Goal: Navigation & Orientation: Find specific page/section

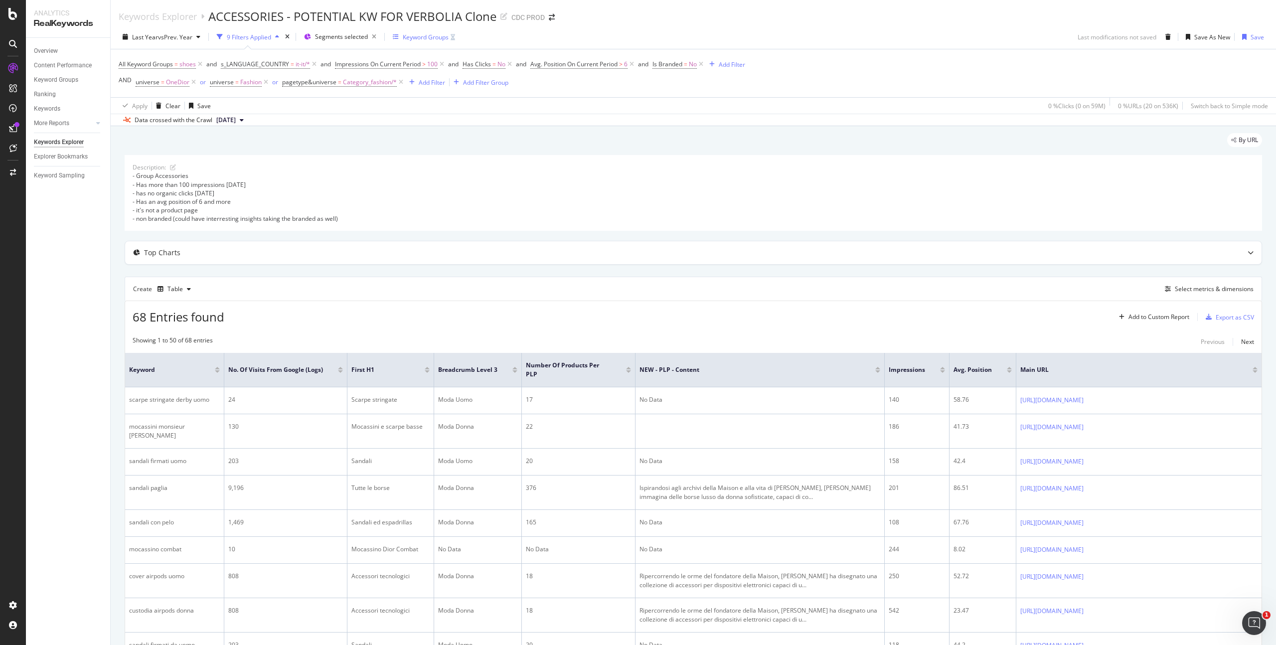
click at [430, 37] on div "Keyword Groups" at bounding box center [426, 37] width 46 height 8
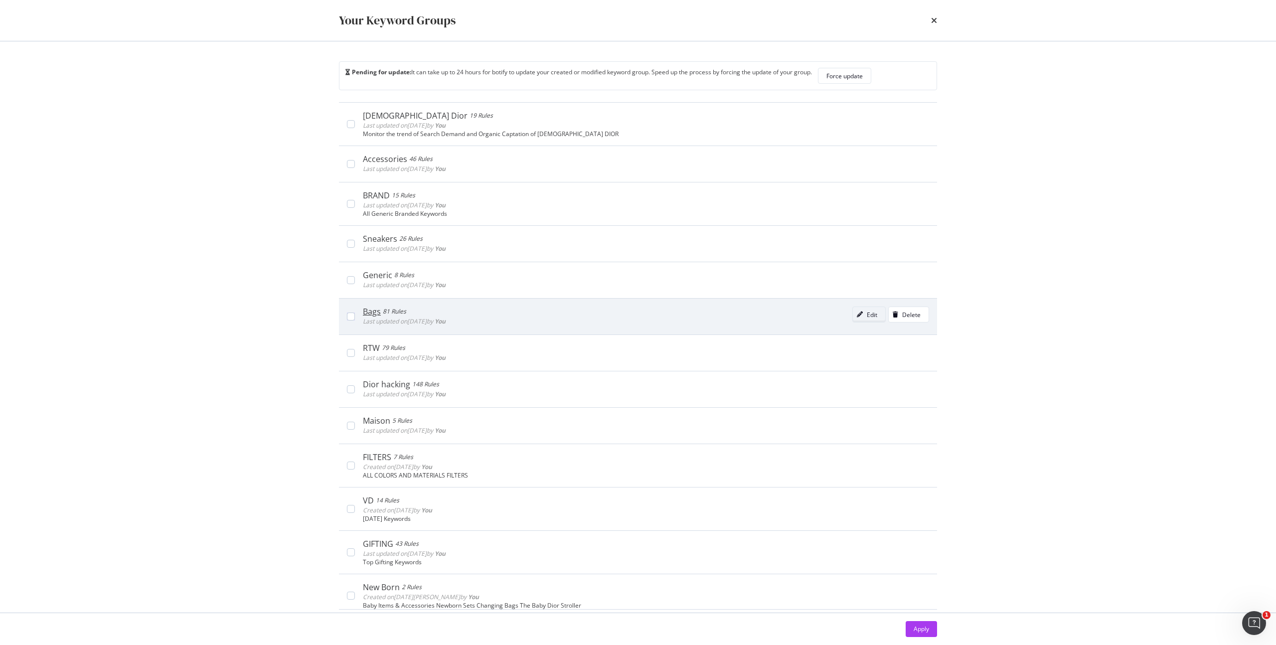
click at [867, 317] on div "Edit" at bounding box center [872, 314] width 10 height 8
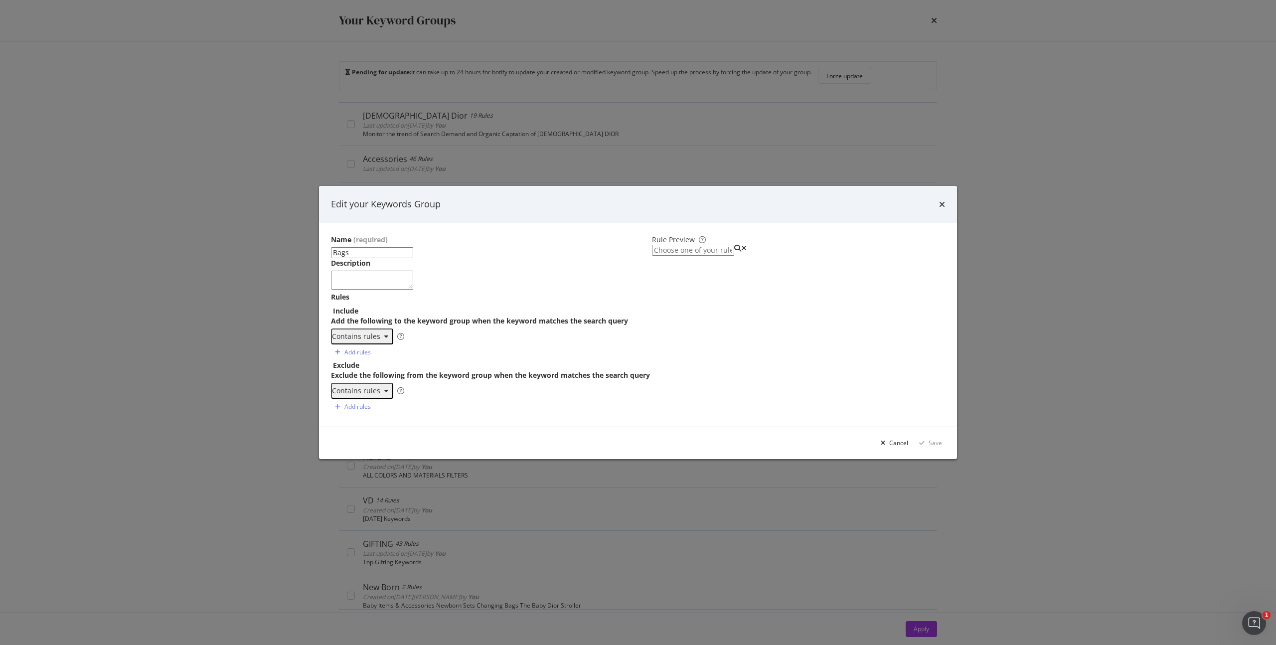
scroll to position [584, 0]
type textarea "handtas"
drag, startPoint x: 456, startPoint y: 350, endPoint x: 504, endPoint y: 349, distance: 48.4
click at [456, 350] on div "tas zadel rugzak draagtas koffer schouder handtas" at bounding box center [500, 377] width 290 height 70
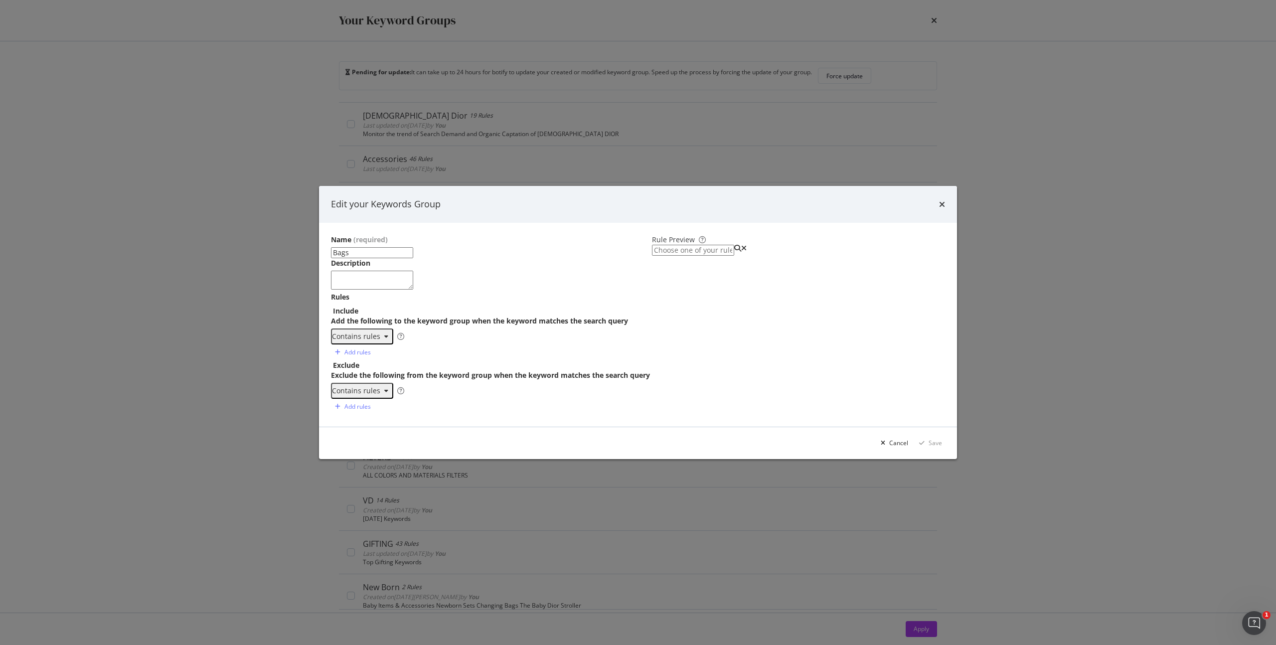
paste textarea "bors","pochette","tracolla","zain","marsupi"
click at [432, 350] on div "zadel rugzak draagtas koffer schouder handtas bors","pochette","tracolla","zain…" at bounding box center [500, 377] width 290 height 70
click at [460, 349] on div "rugzak draagtas koffer schouder handtas bors pochette","tracolla","zain","marsu…" at bounding box center [500, 377] width 290 height 70
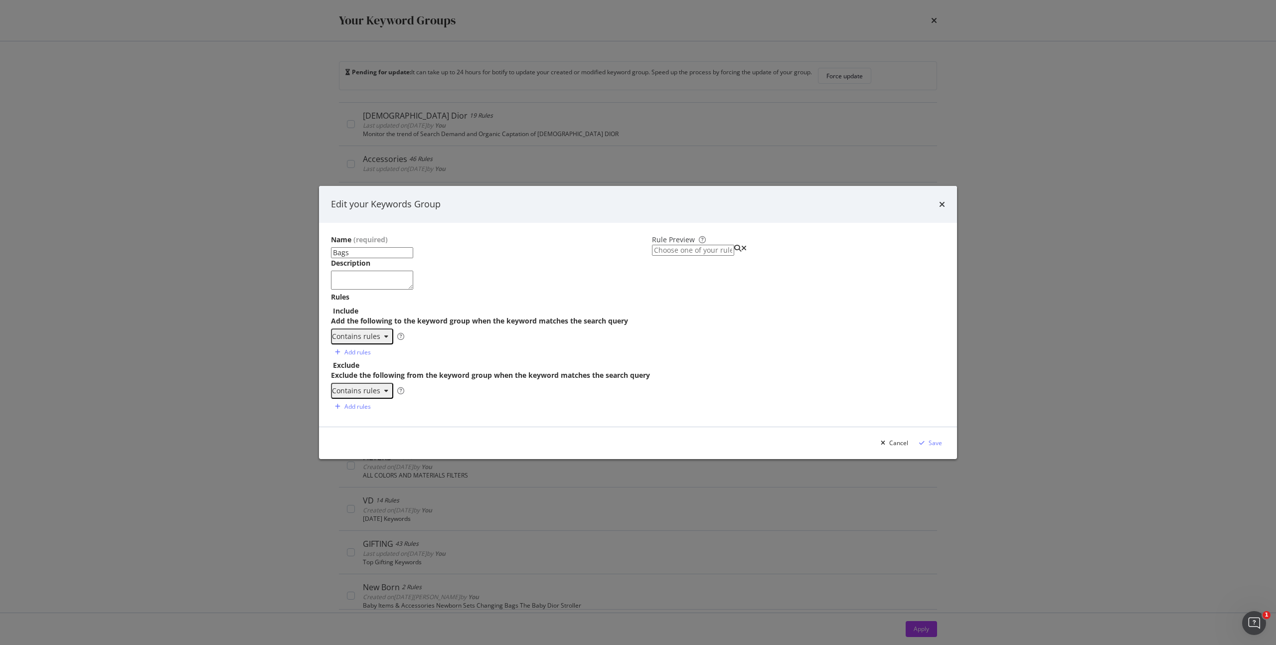
click at [458, 349] on div "draagtas koffer schouder handtas bors pochette tracolla","zain","marsupi" at bounding box center [500, 377] width 290 height 70
click at [443, 349] on div "koffer schouder handtas bors pochette tracolla zain","marsupi" at bounding box center [500, 377] width 290 height 70
click at [506, 346] on div "schouder handtas bors pochette tracolla zain marsupi" at bounding box center [500, 377] width 290 height 70
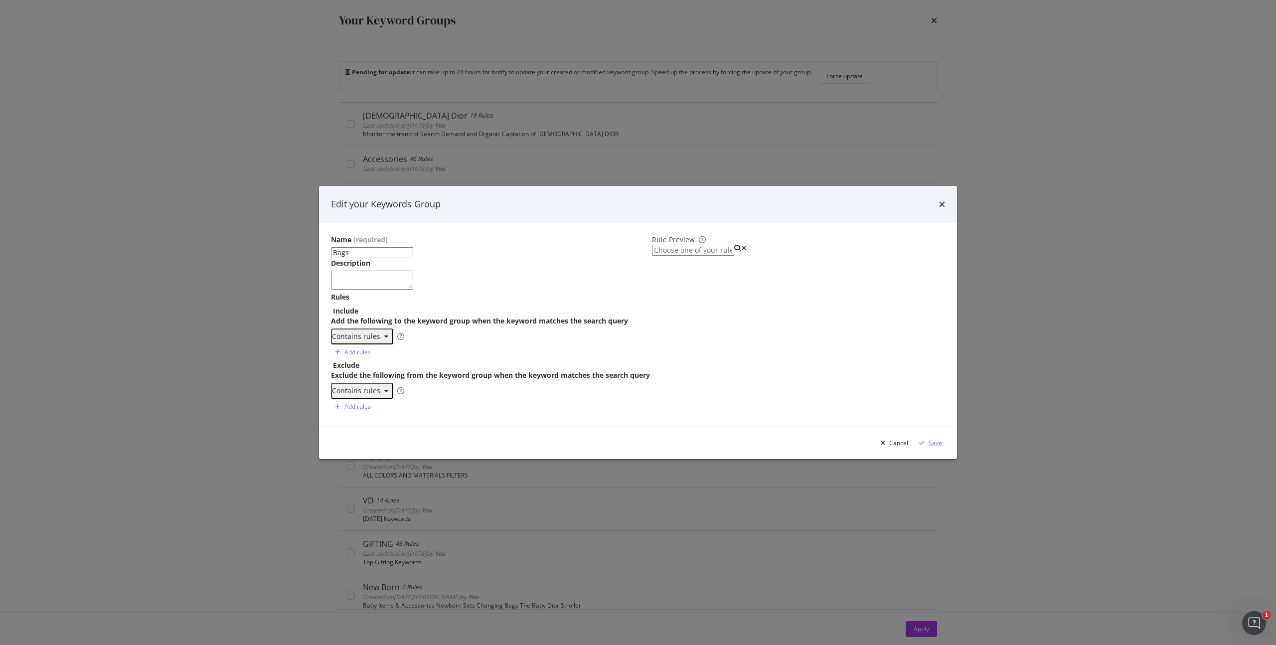
type textarea "zain"
click at [928, 447] on div "Save" at bounding box center [934, 443] width 13 height 8
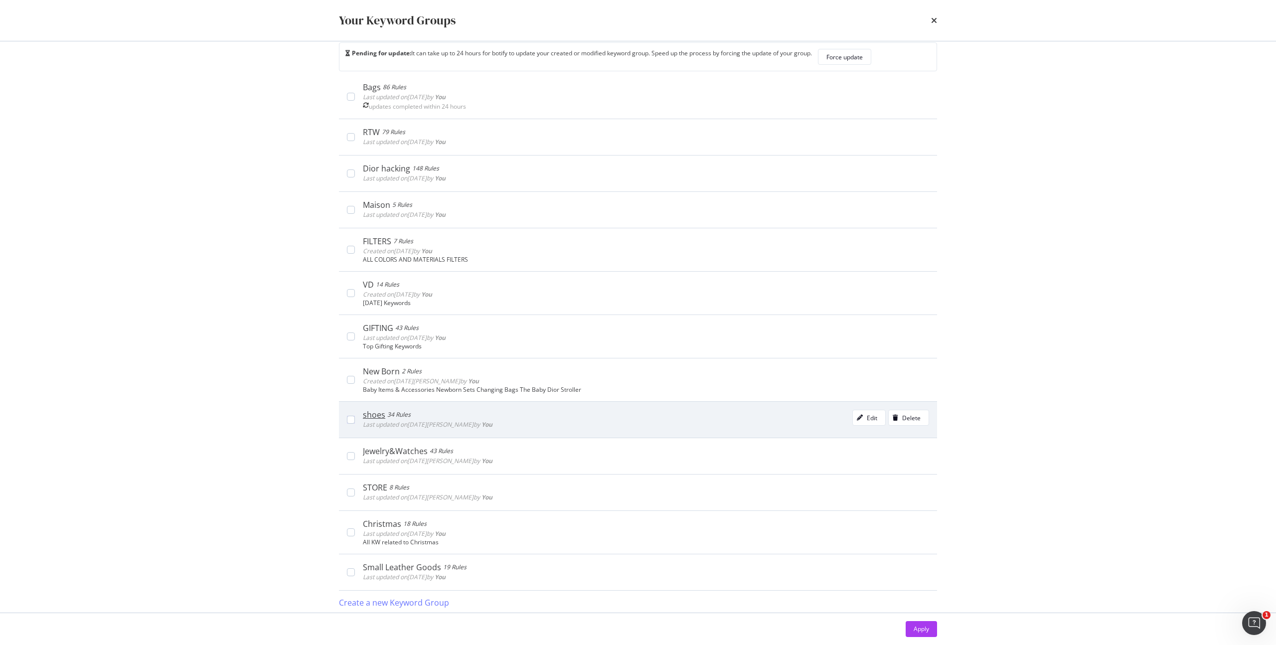
scroll to position [21, 0]
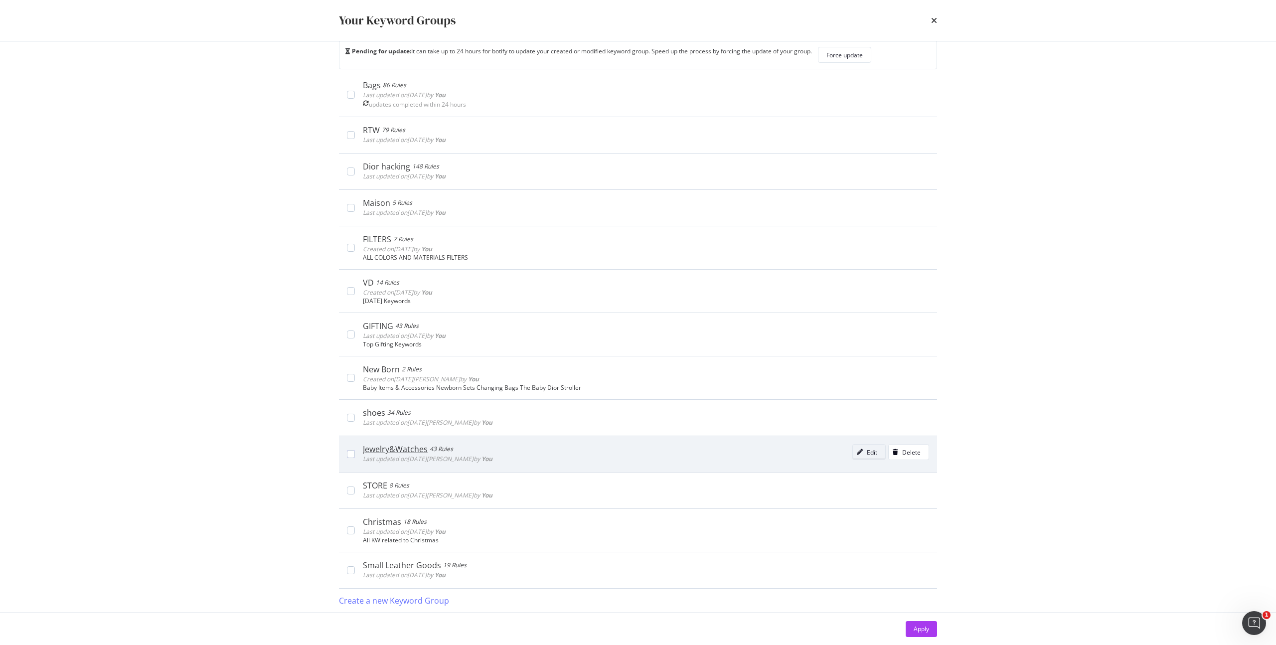
click at [867, 456] on div "Edit" at bounding box center [872, 452] width 10 height 8
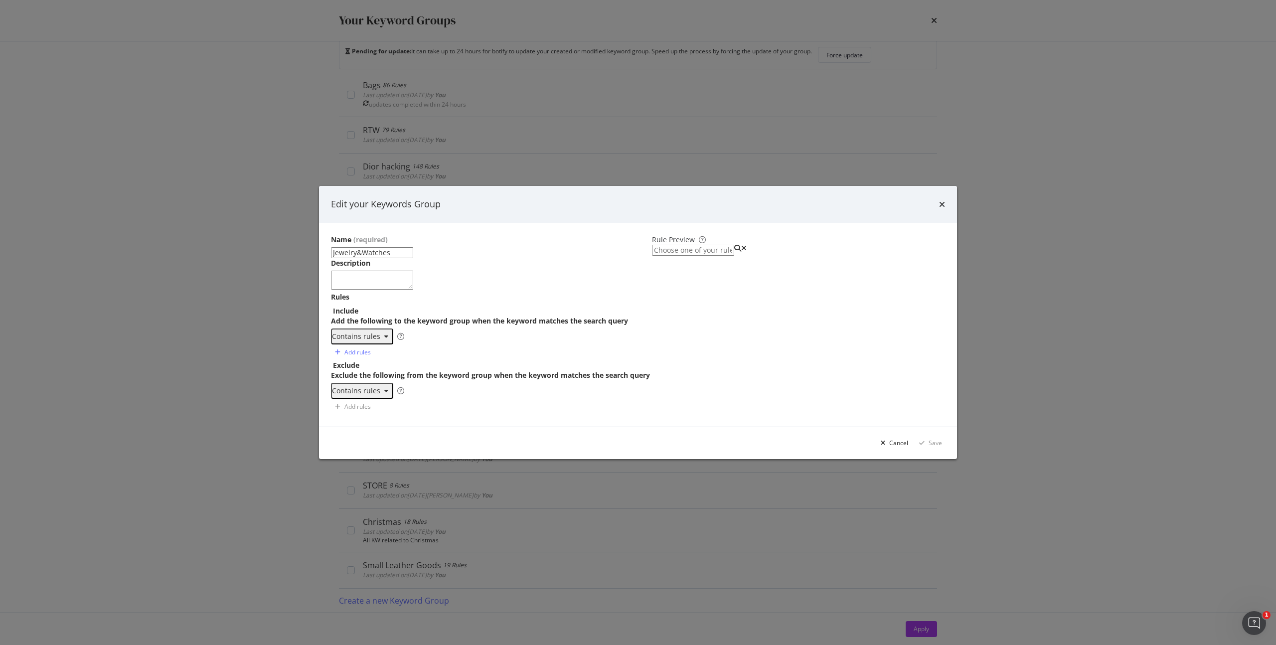
scroll to position [289, 0]
type textarea "ネックレス"
click at [473, 354] on div "oorbel halsketting ジ ュ エ リ ー ブ レ ス レ ッ ト リ ン グ イ ヤ リ ン グ ネ ッ ク レ ス" at bounding box center [500, 377] width 290 height 70
paste textarea "gioiell","braccial","orecchin","collane","anell","orolog"
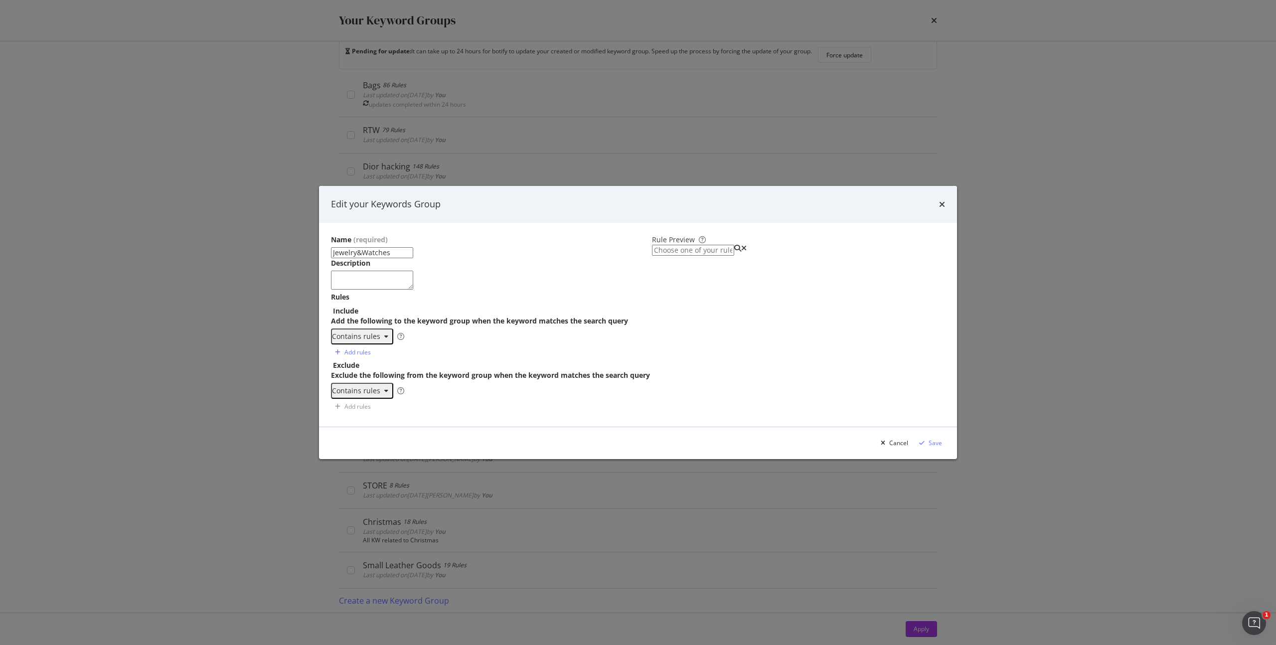
click at [453, 351] on div "halsketting ジ ュ エ リ ー ブ レ ス レ ッ ト リ ン グ イ ヤ リ ン グ ネ ッ ク レ ス gioiell","braccial"…" at bounding box center [500, 377] width 290 height 70
click at [456, 348] on div "ジ ュ エ リ ー ブ レ ス レ ッ ト リ ン グ イ ヤ リ ン グ ネ ッ ク レ ス gioiell braccial","orecchin","c…" at bounding box center [500, 377] width 290 height 70
click at [458, 348] on div "ブ レ ス レ ッ ト リ ン グ イ ヤ リ ン グ ネ ッ ク レ ス gioiell braccial orecchin","collane","ane…" at bounding box center [500, 377] width 290 height 70
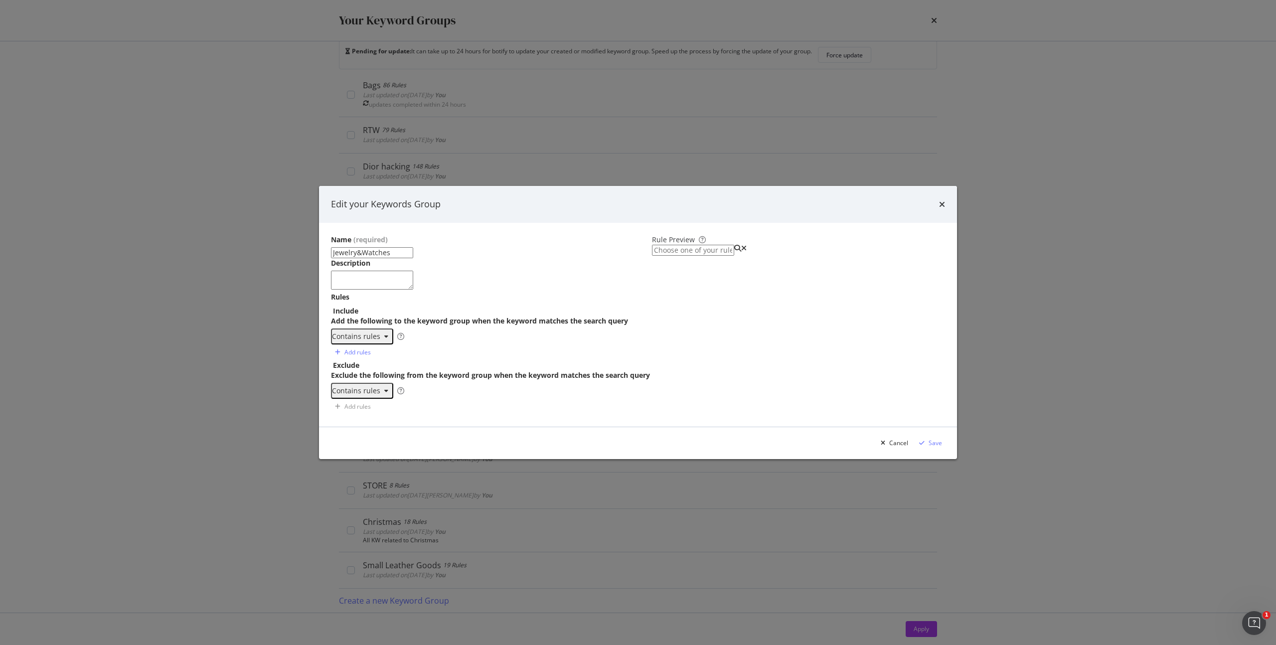
scroll to position [321, 0]
click at [454, 349] on div "リ ン グ イ ヤ リ ン グ ネ ッ ク レ ス gioiell braccial orecchin collane","anell","orolog" at bounding box center [500, 377] width 290 height 70
click at [447, 349] on div "イ ヤ リ ン グ ネ ッ ク レ ス gioiell braccial orecchin collane anell","orolog" at bounding box center [500, 377] width 290 height 70
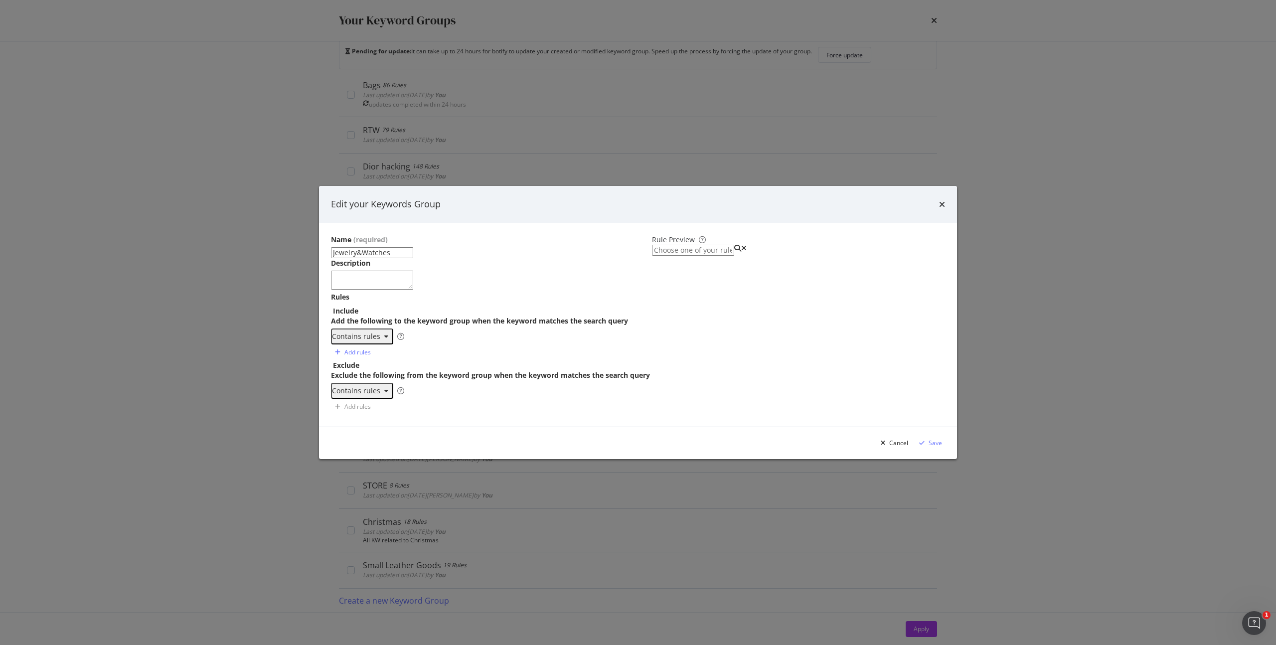
click at [465, 348] on div "ネ ッ ク レ ス gioiell braccial orecchin collane anell orolog" at bounding box center [500, 377] width 290 height 70
type textarea "orolog"
click at [928, 447] on div "Save" at bounding box center [934, 443] width 13 height 8
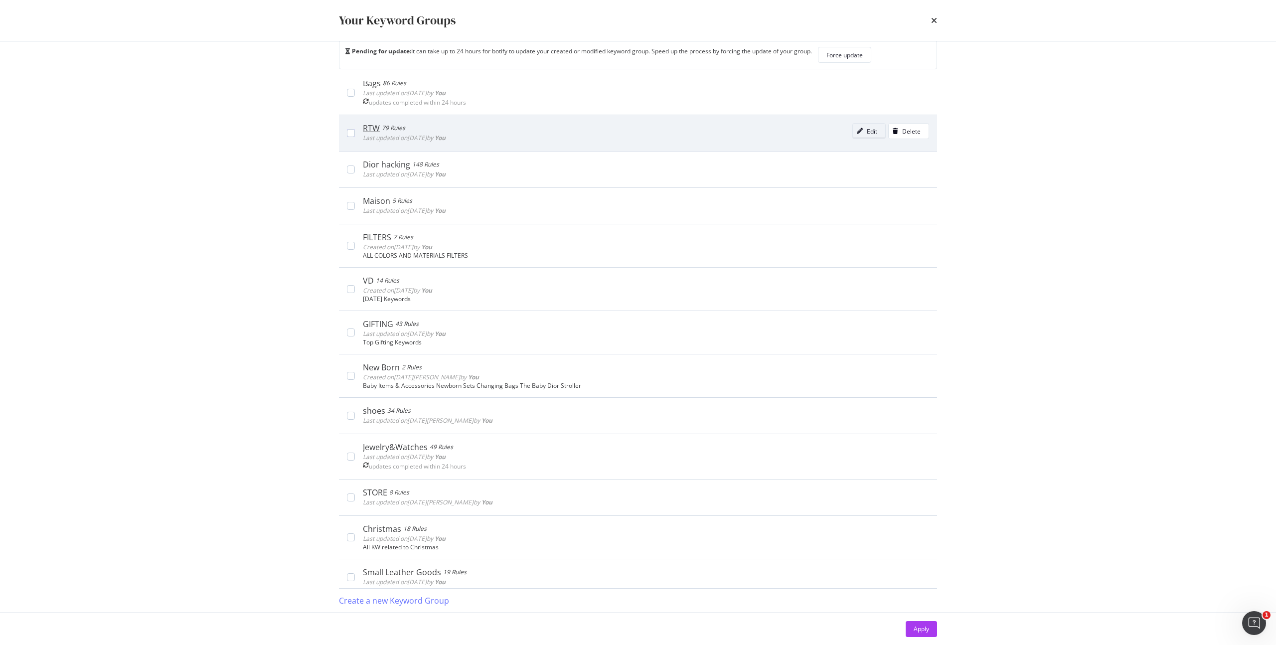
click at [857, 132] on icon "modal" at bounding box center [860, 131] width 6 height 6
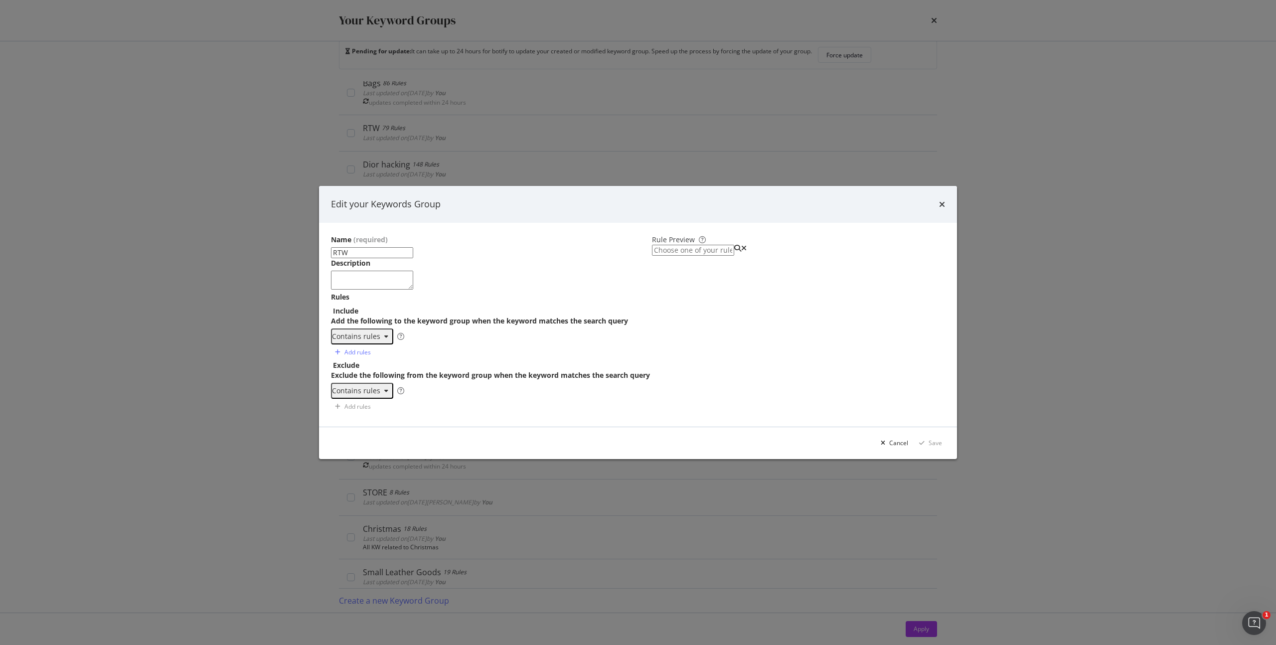
scroll to position [576, 0]
type textarea "قميص"
click at [446, 353] on div "рубашка толстовки толстовка капюшон пот короткая قميص" at bounding box center [500, 377] width 290 height 70
paste textarea "moda","abiti","prêt-à-porter","t-shirt","polo","maglie","felpe","foulard","capi…"
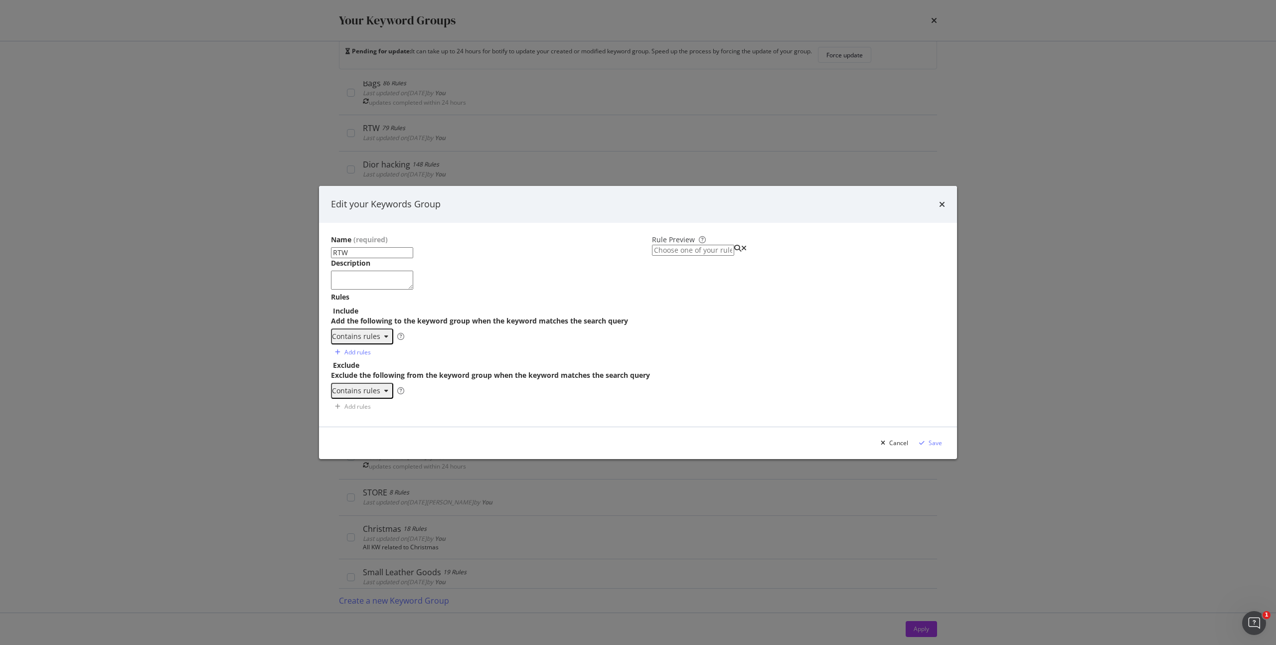
click at [442, 342] on div "пот короткая قميص moda","abiti","prêt-à-porter","t-shirt","polo","maglie" ,"fel…" at bounding box center [500, 389] width 290 height 94
click at [446, 342] on div "пот короткая قميص moda abiti","prêt-à-porter","t-shirt","polo","maglie","felpe"…" at bounding box center [500, 389] width 290 height 94
click at [473, 342] on div "пот короткая قميص moda abiti prêt-à-porter","t-shirt","polo","maglie","felpe","…" at bounding box center [500, 385] width 290 height 86
click at [453, 342] on div "قميص moda abiti prêt-à-porter t-shirt","polo","maglie","felpe","foulard","capis…" at bounding box center [500, 385] width 290 height 86
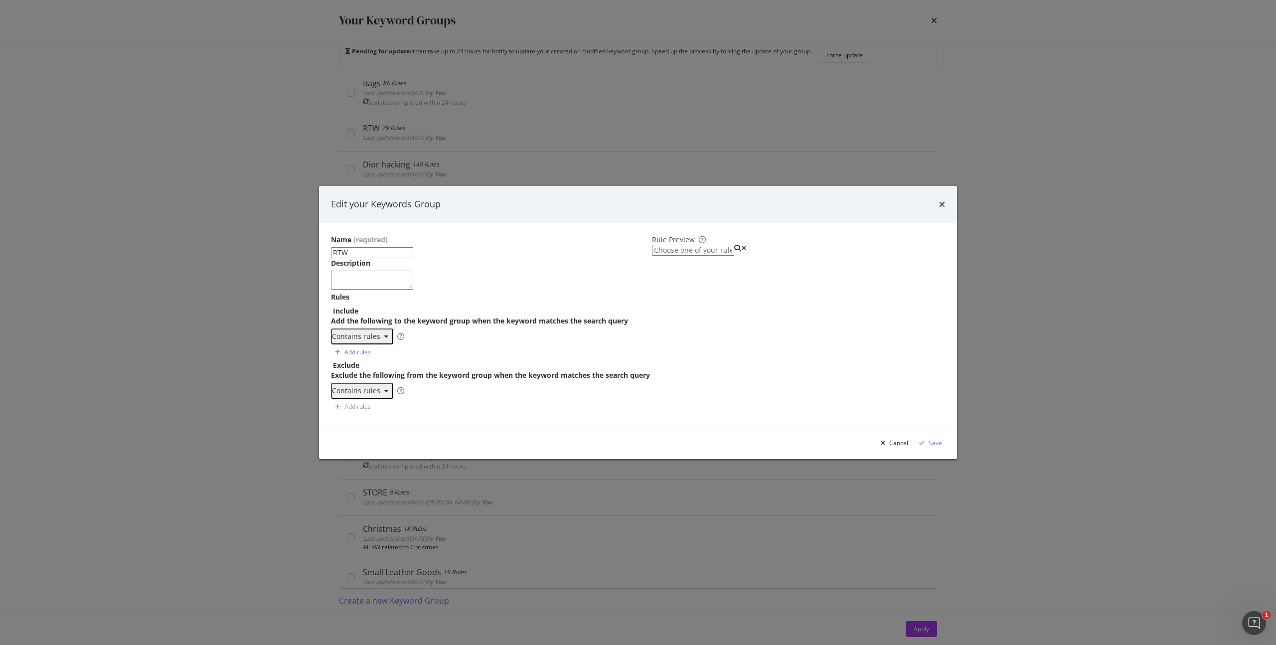
click at [443, 342] on div "قميص moda abiti prêt-à-porter t-shirt polo","maglie","felpe","foulard","capispa…" at bounding box center [500, 385] width 290 height 86
click at [450, 342] on div "abiti prêt-à-porter t-shirt polo maglie","felpe","foulard","capispalla","giacch…" at bounding box center [500, 385] width 290 height 86
drag, startPoint x: 446, startPoint y: 343, endPoint x: 452, endPoint y: 343, distance: 6.5
click at [446, 343] on div "abiti prêt-à-porter t-shirt polo maglie felpe","foulard","capispalla","giacch",…" at bounding box center [500, 385] width 290 height 86
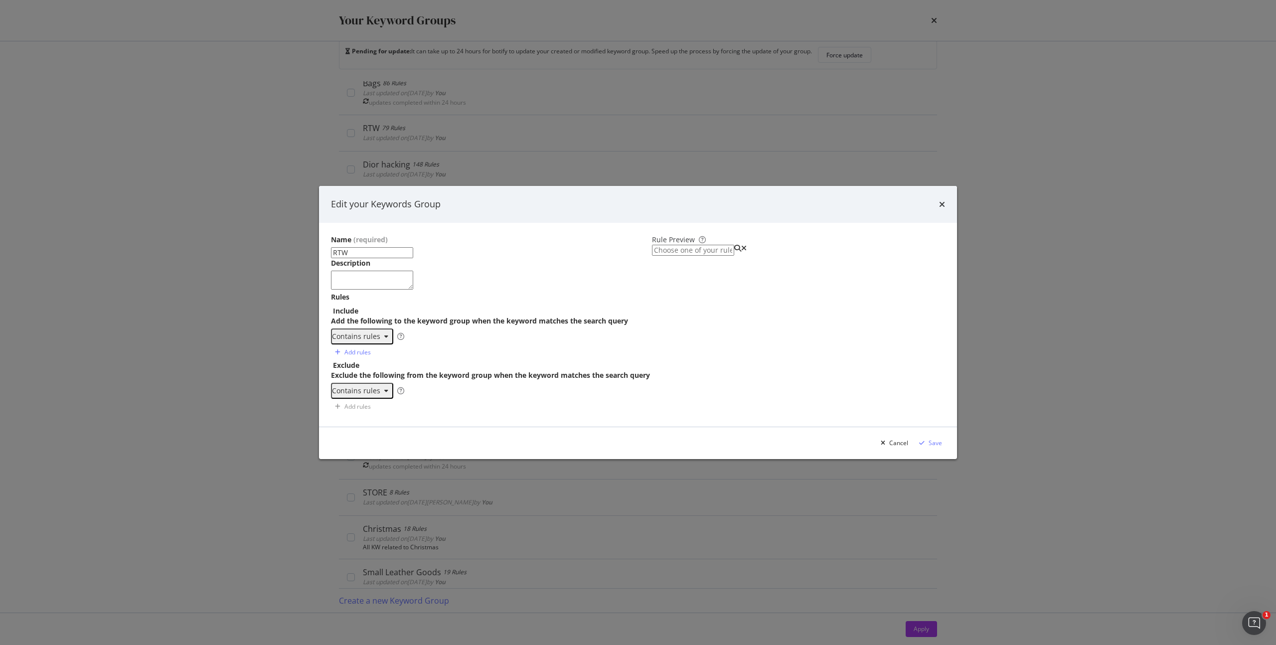
scroll to position [648, 0]
click at [582, 350] on div "prêt-à-porter t-shirt polo maglie felpe foulard","capispalla","giacch","sciarpe…" at bounding box center [500, 381] width 290 height 78
click at [540, 343] on div "t-shirt polo maglie felpe foulard","capispalla","giacch","sciarpe","cappelli","…" at bounding box center [500, 377] width 290 height 70
click at [502, 342] on div "t-shirt polo maglie felpe foulard","capispalla","giacch","sciarpe","cappelli","…" at bounding box center [500, 377] width 290 height 70
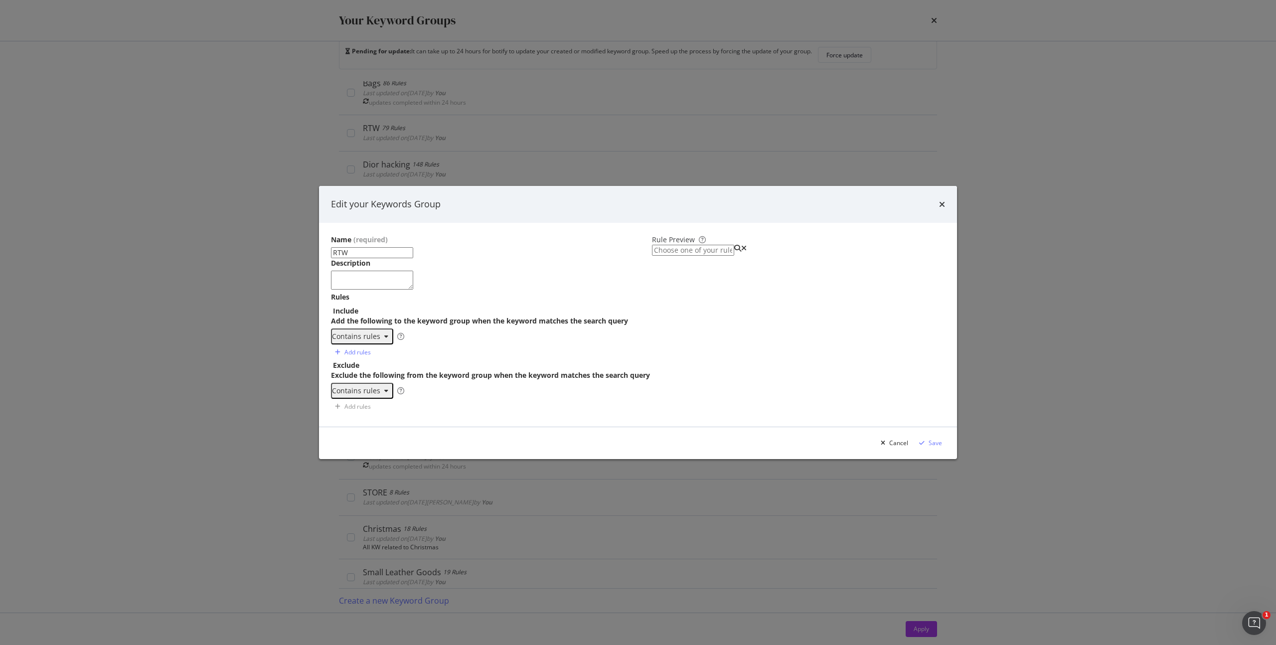
click at [468, 344] on div "t-shirt polo maglie felpe foulard","capispalla","giacch","sciarpe","cappelli","…" at bounding box center [500, 377] width 290 height 70
click at [439, 343] on div "t-shirt polo maglie felpe foulard","capispalla","giacch","sciarpe","cappelli","…" at bounding box center [500, 377] width 290 height 70
click at [440, 342] on div "t-shirt polo maglie felpe foulard","capispalla","giacch","sciarpe","cappelli","…" at bounding box center [500, 377] width 290 height 70
click at [608, 342] on div "t-shirt polo maglie felpe foulard","capispalla","giacch","sciarpe","cappelli","…" at bounding box center [500, 377] width 290 height 70
click at [568, 342] on div "t-shirt polo maglie felpe foulard","capispalla","giacch","sciarpe","cappelli gu…" at bounding box center [500, 377] width 290 height 70
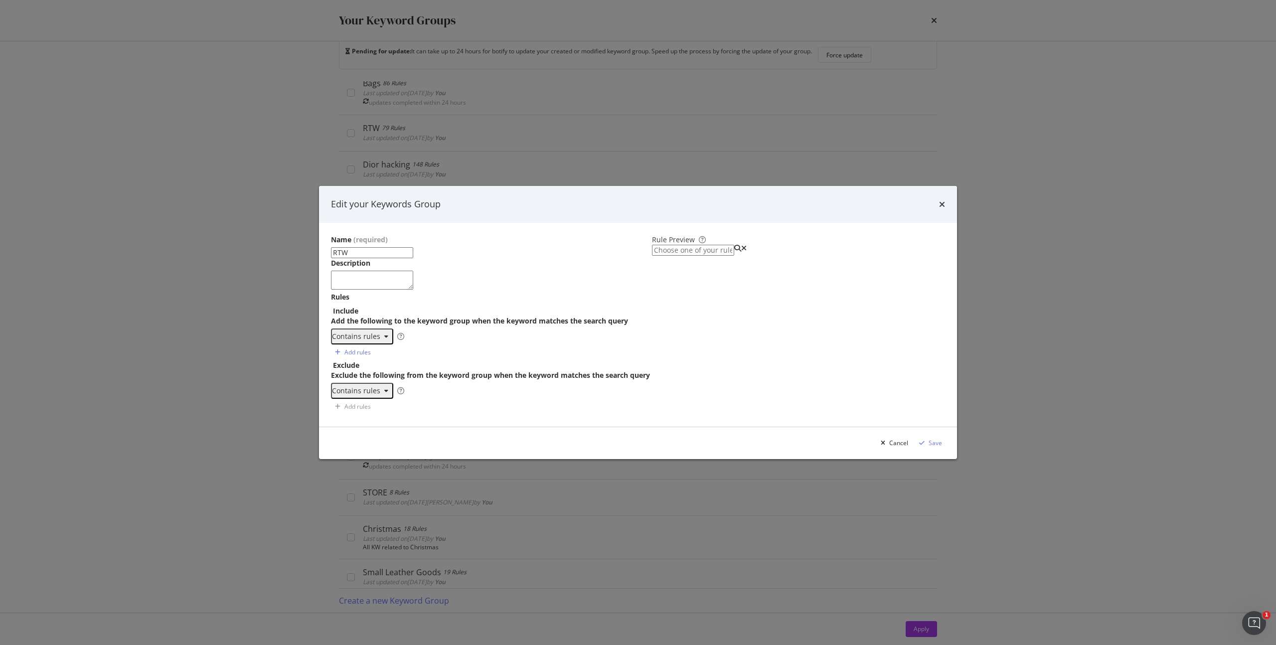
click at [531, 342] on div "t-shirt polo maglie felpe foulard","capispalla","giacch","sciarpe cappelli guan…" at bounding box center [500, 377] width 290 height 70
click at [500, 342] on div "t-shirt polo maglie felpe foulard","capispalla","giacch sciarpe cappelli guanti" at bounding box center [500, 377] width 290 height 70
click at [454, 342] on div "t-shirt polo maglie felpe foulard","capispalla giacch sciarpe cappelli" at bounding box center [500, 377] width 290 height 70
type textarea "capispalla"
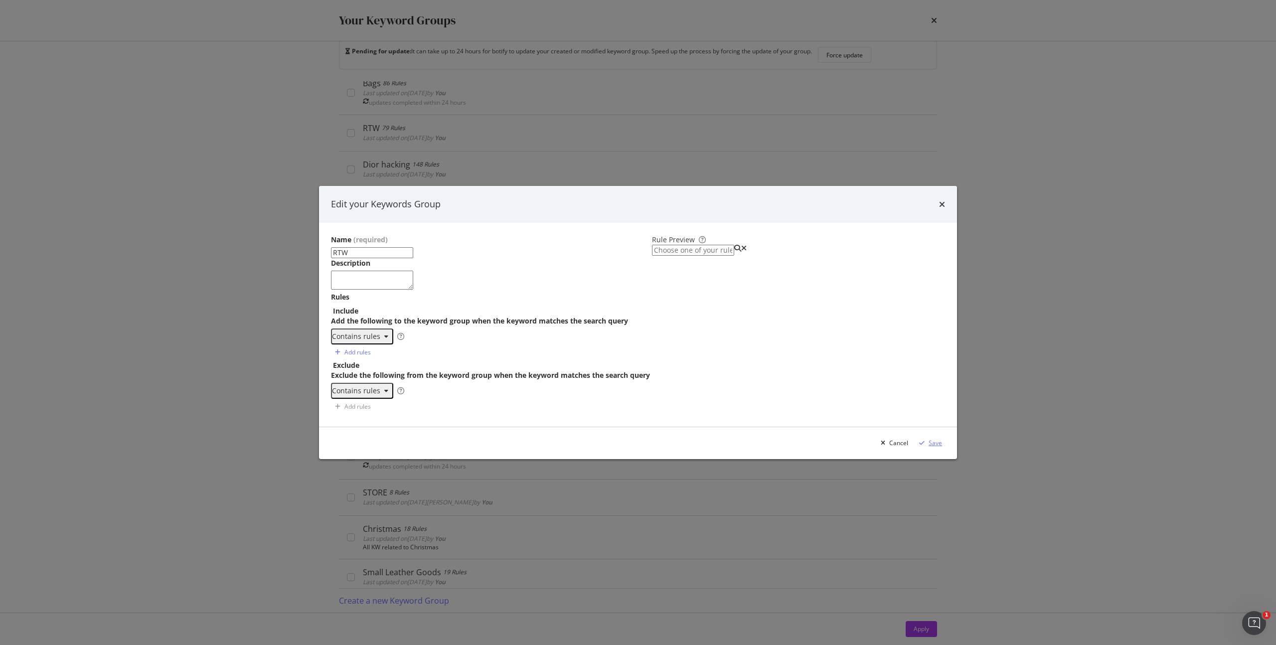
click at [928, 447] on div "Save" at bounding box center [934, 443] width 13 height 8
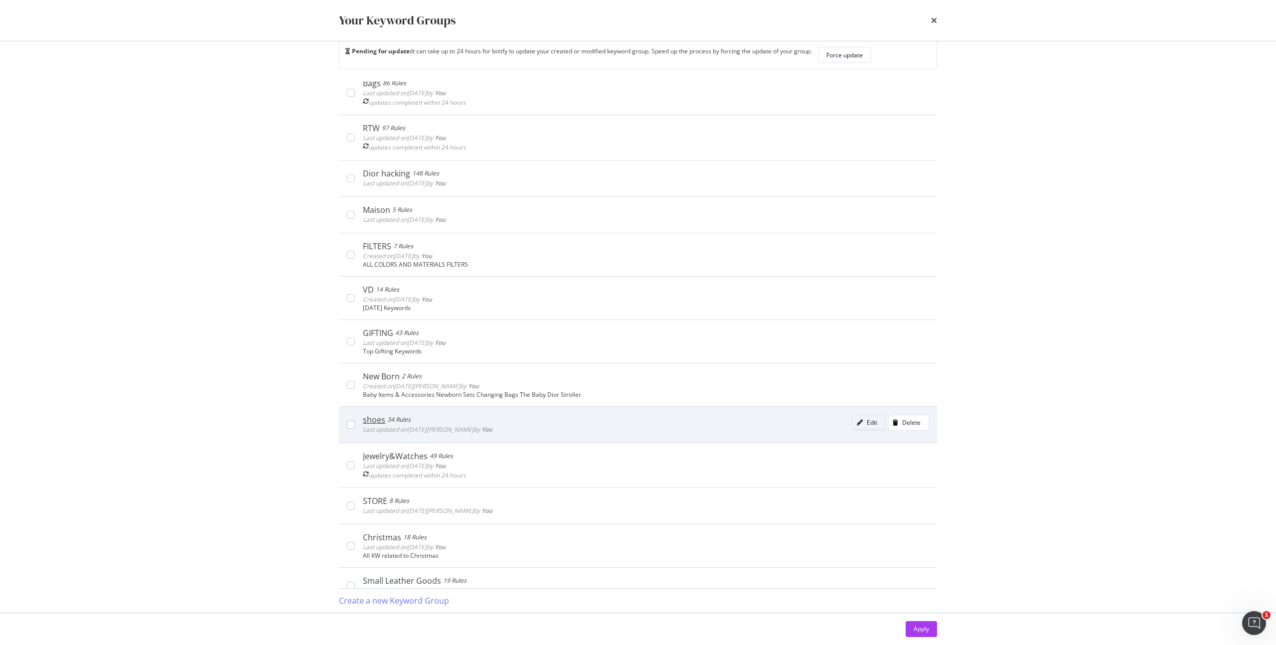
click at [857, 430] on div "Edit" at bounding box center [865, 423] width 24 height 14
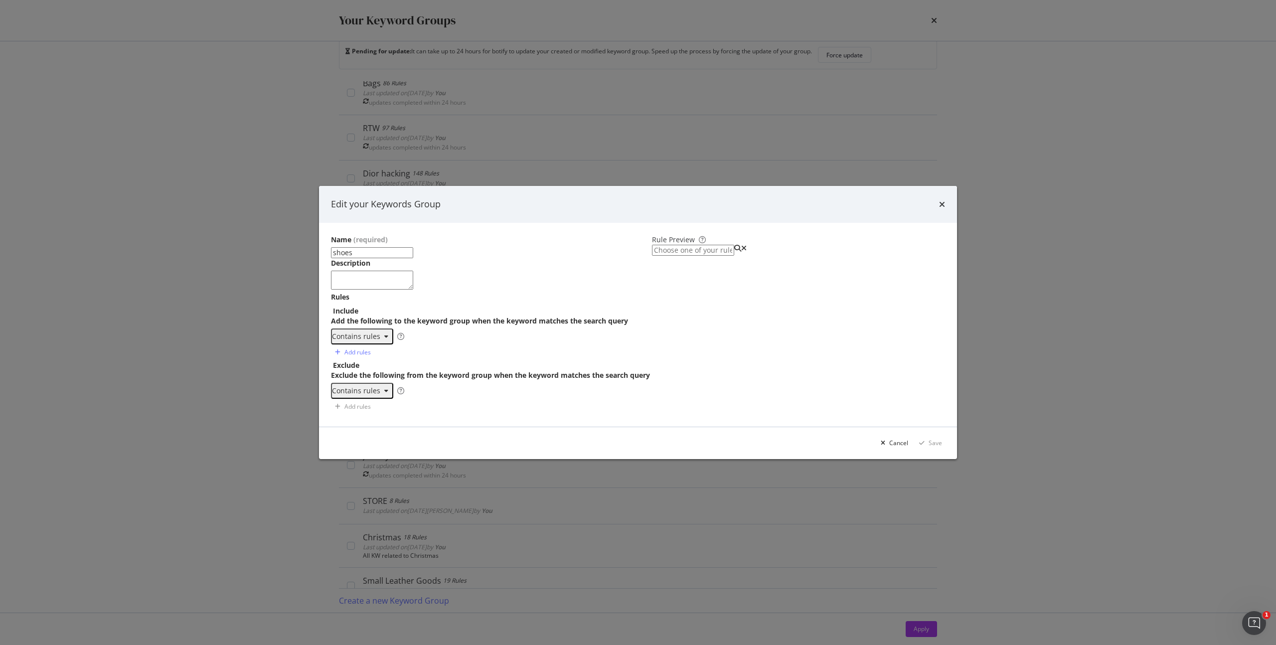
scroll to position [217, 0]
type textarea "slides"
click at [455, 353] on div "ботинок ботте mocassin sandal tenis schihe slides" at bounding box center [500, 377] width 290 height 70
paste textarea "calzatur","sneaker","décolleté","sandali","espadrillas","scarpe","stivali","bal…"
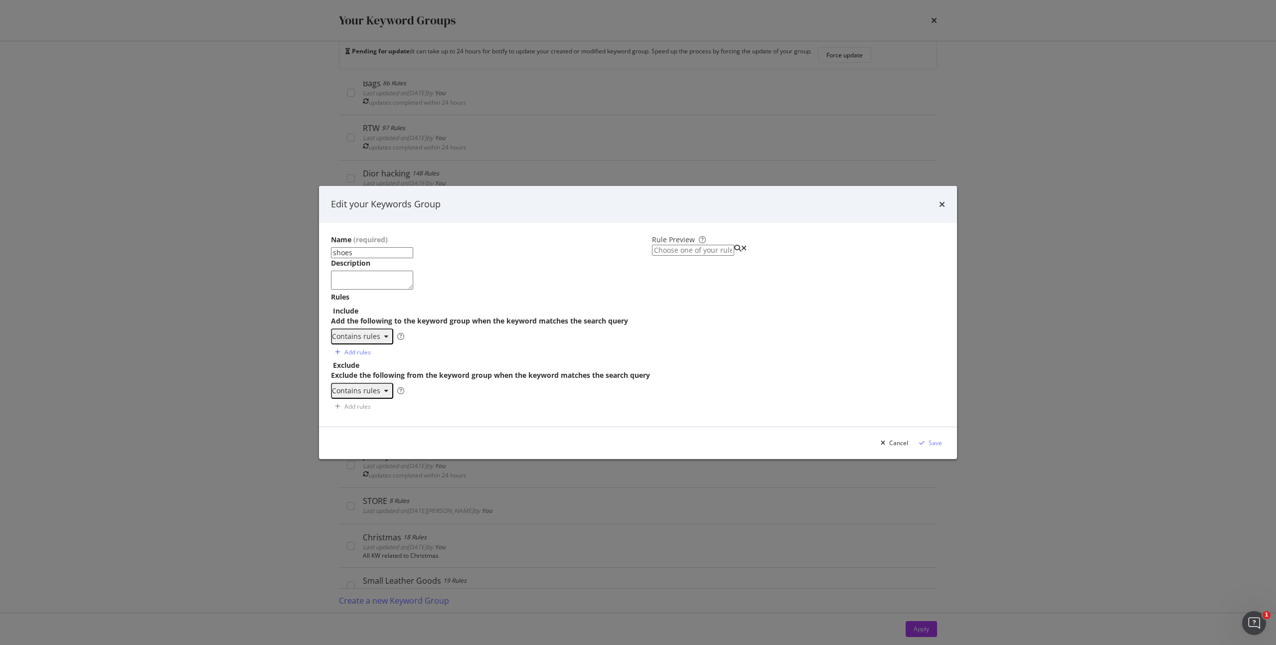
drag, startPoint x: 456, startPoint y: 340, endPoint x: 446, endPoint y: 341, distance: 10.0
click at [446, 342] on div "mocassin sandal tenis schihe slides calzatur","sneaker","décolleté","sandali","…" at bounding box center [500, 381] width 290 height 78
click at [453, 350] on div "mocassin sandal tenis schihe slides calzatur sneaker","décolleté","sandali","es…" at bounding box center [500, 381] width 290 height 78
click at [461, 342] on div "tenis schihe slides calzatur sneaker décolleté","sandali","espadrillas","scarpe…" at bounding box center [500, 381] width 290 height 78
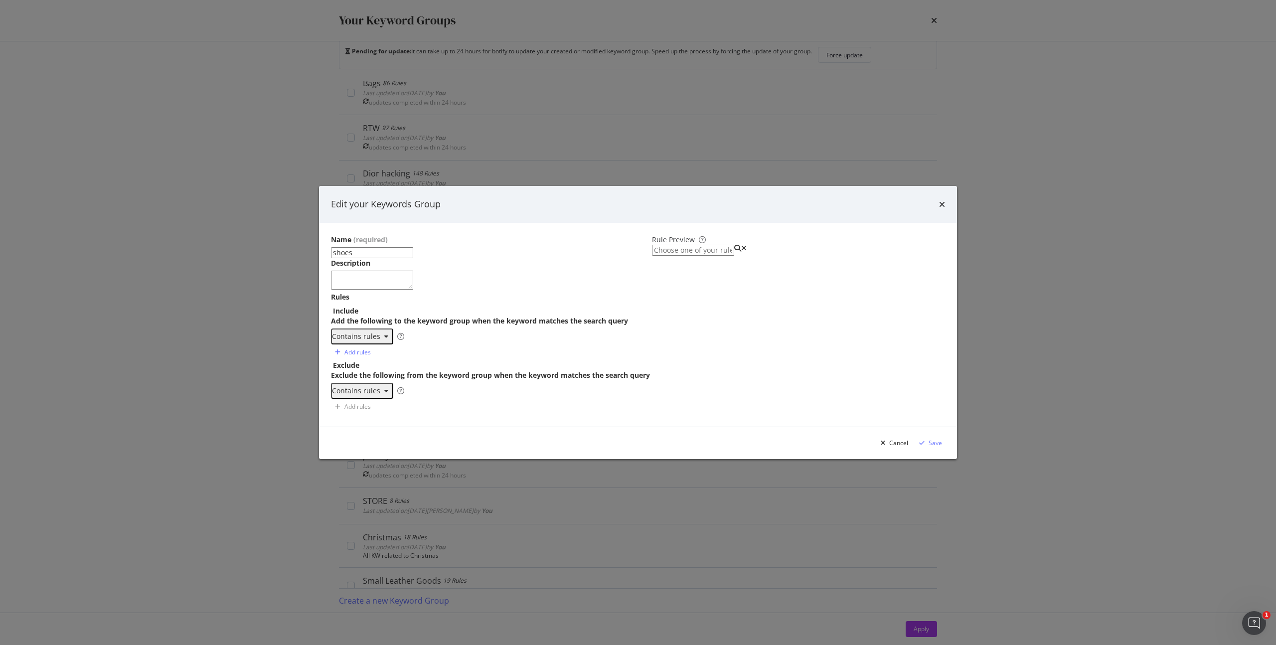
click at [452, 349] on div "tenis schihe slides calzatur sneaker décolleté sandali","espadrillas","scarpe",…" at bounding box center [500, 381] width 290 height 78
click at [468, 350] on div "schihe slides calzatur sneaker décolleté sandali espadrillas","scarpe","stivali…" at bounding box center [500, 377] width 290 height 70
click at [448, 349] on div "slides calzatur sneaker décolleté sandali espadrillas scarpe","stivali","baller…" at bounding box center [500, 377] width 290 height 70
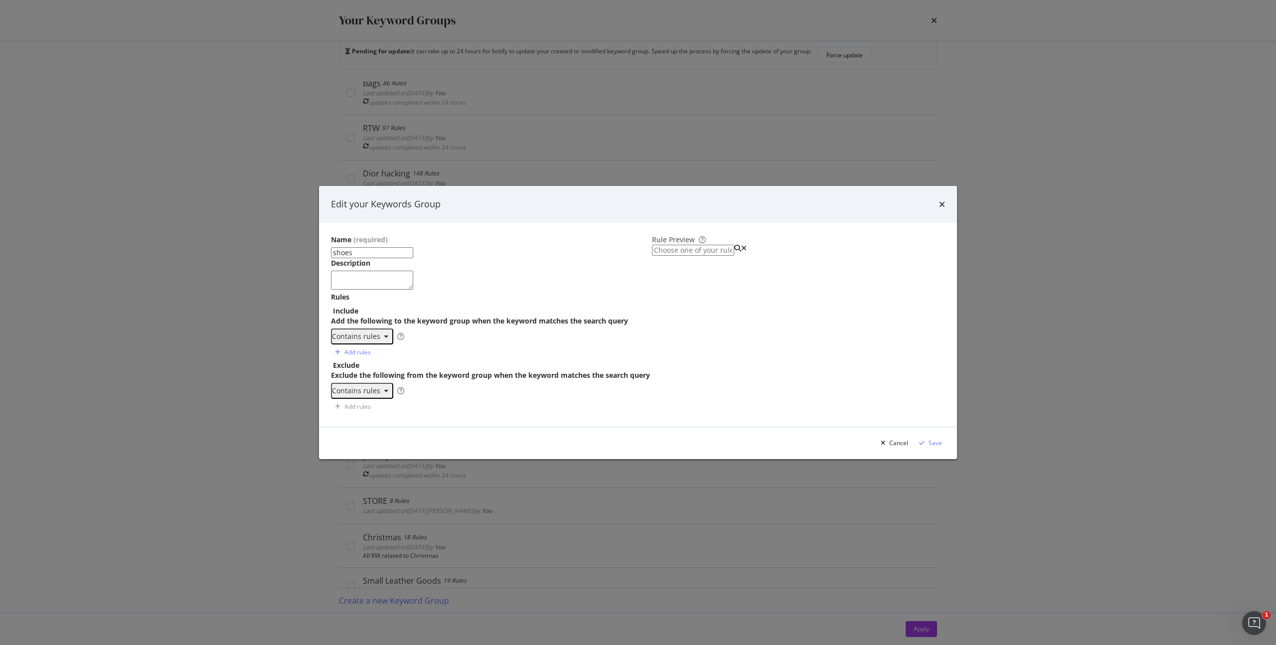
click at [451, 350] on div "slides calzatur sneaker décolleté sandali espadrillas scarpe","stivali","baller…" at bounding box center [500, 377] width 290 height 70
click at [452, 350] on div "calzatur sneaker décolleté sandali espadrillas scarpe stivali","ballerine","moc…" at bounding box center [500, 377] width 290 height 70
click at [461, 348] on div "sneaker décolleté sandali espadrillas scarpe stivali ballerine","mocassin" at bounding box center [500, 377] width 290 height 70
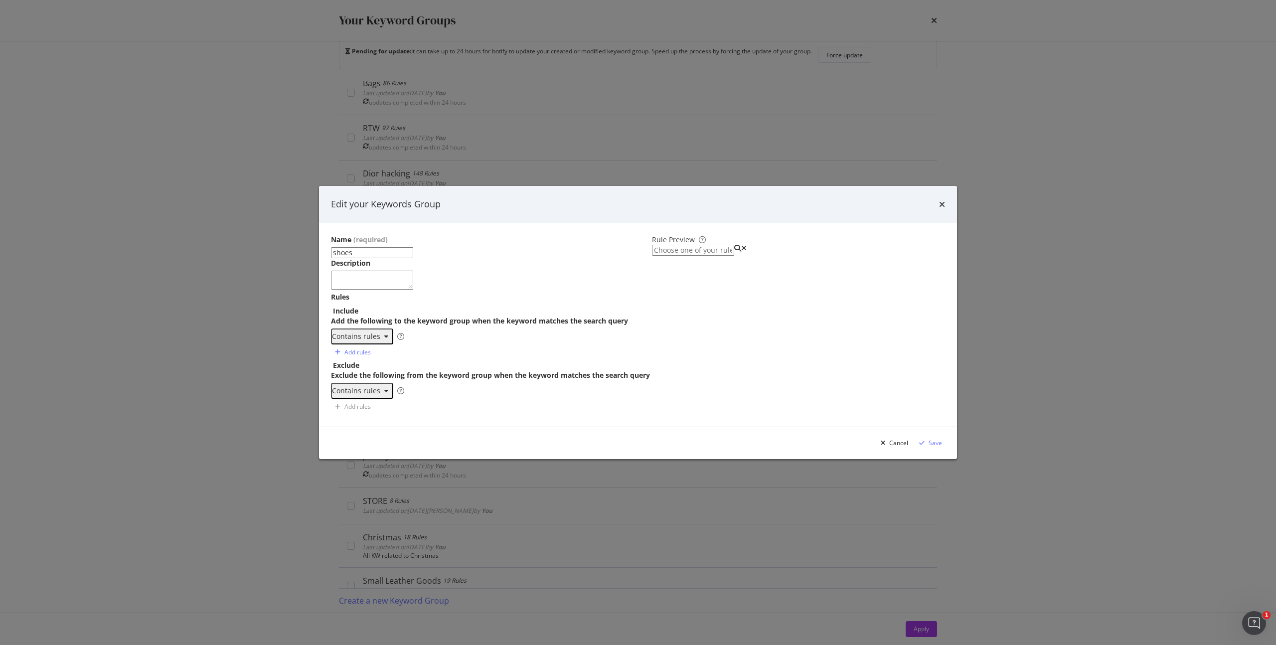
scroll to position [289, 0]
click at [496, 349] on div "décolleté sandali espadrillas scarpe stivali ballerine mocassin" at bounding box center [500, 377] width 290 height 70
type textarea "mocassin"
click at [928, 447] on div "Save" at bounding box center [934, 443] width 13 height 8
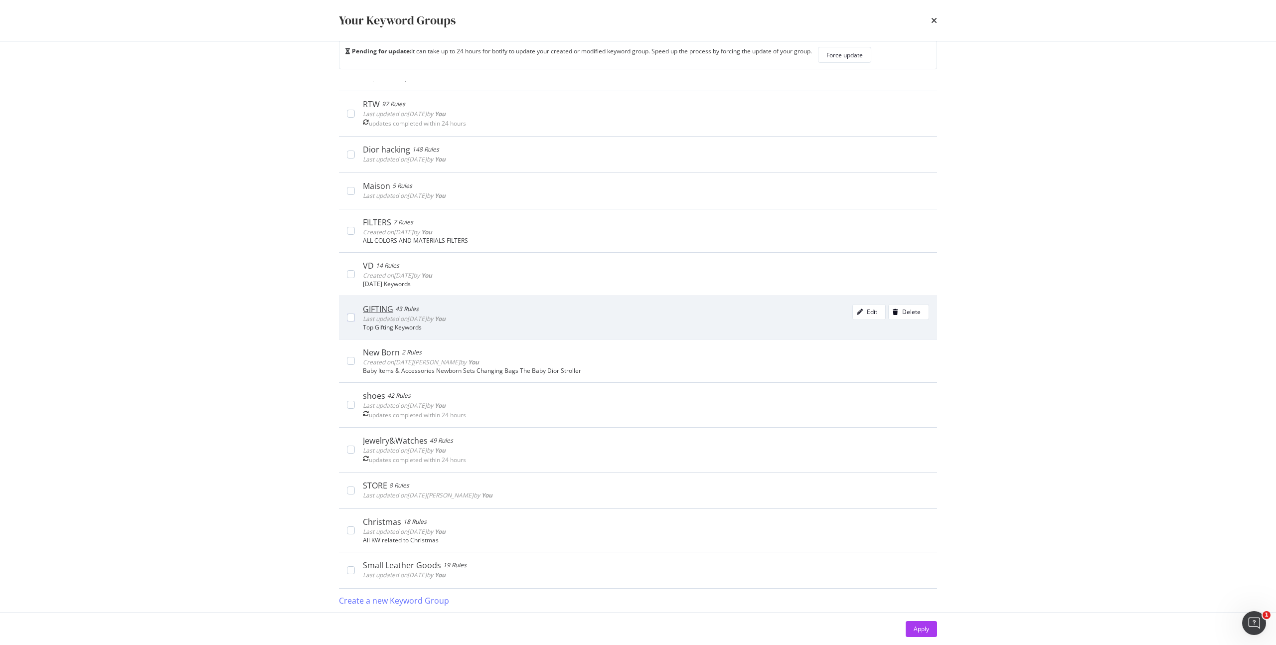
scroll to position [237, 0]
click at [857, 310] on icon "modal" at bounding box center [860, 312] width 6 height 6
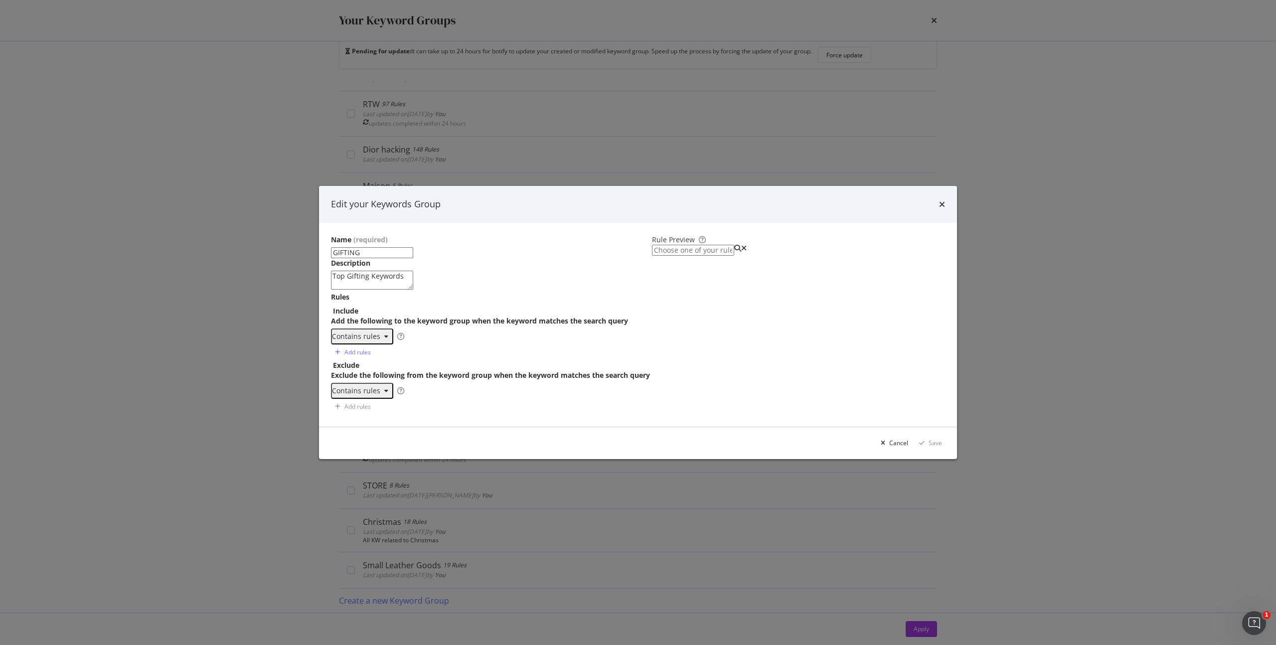
click at [459, 344] on div "gift present birthday anniversaire anniversary geburtstag 생 일 cumpleaños" at bounding box center [500, 379] width 290 height 70
drag, startPoint x: 489, startPoint y: 352, endPoint x: 542, endPoint y: 358, distance: 53.2
click at [489, 352] on div "발 렌 타 인 데 이 情 人 节 情 人 節 valentín valent день святого валентина валентинов день" at bounding box center [500, 377] width 290 height 70
type textarea "валентинов день"
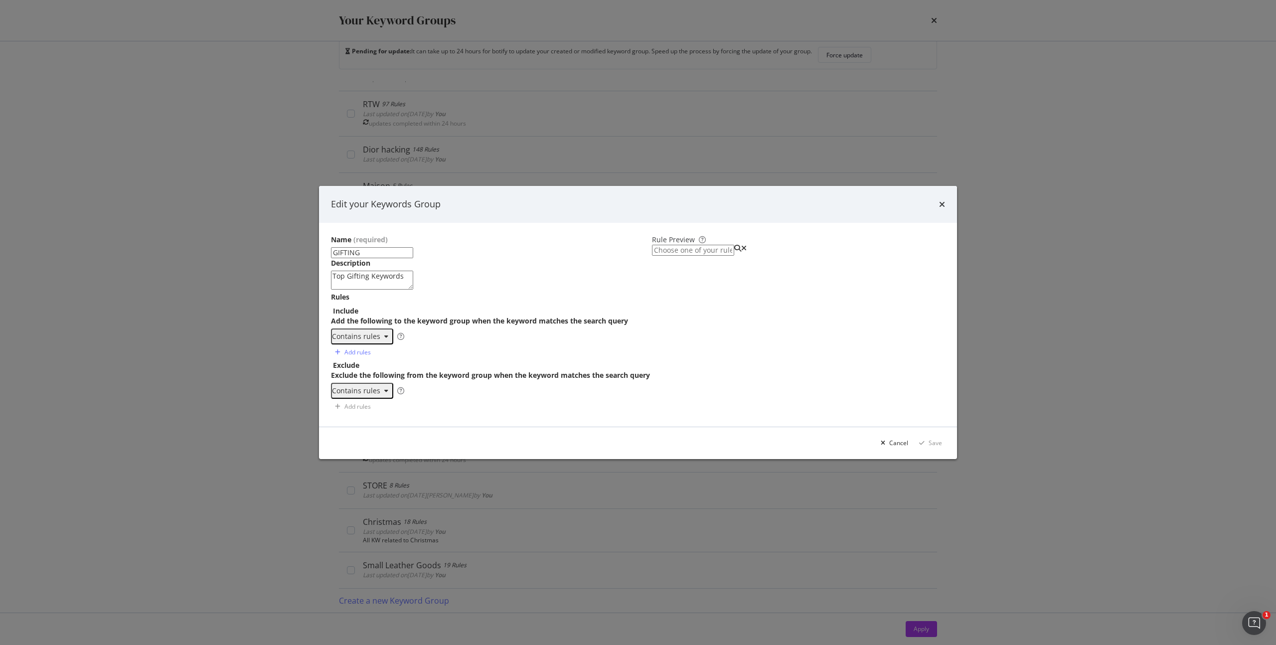
scroll to position [297, 0]
paste textarea "regal","nascit"
click at [448, 348] on div "情 人 节 情 人 節 valentín valent день святого валентина валентинов день regal","nasc…" at bounding box center [500, 377] width 290 height 70
click at [481, 348] on div "情 人 節 valentín valent день святого валентина валентинов день regal nascit" at bounding box center [500, 377] width 290 height 70
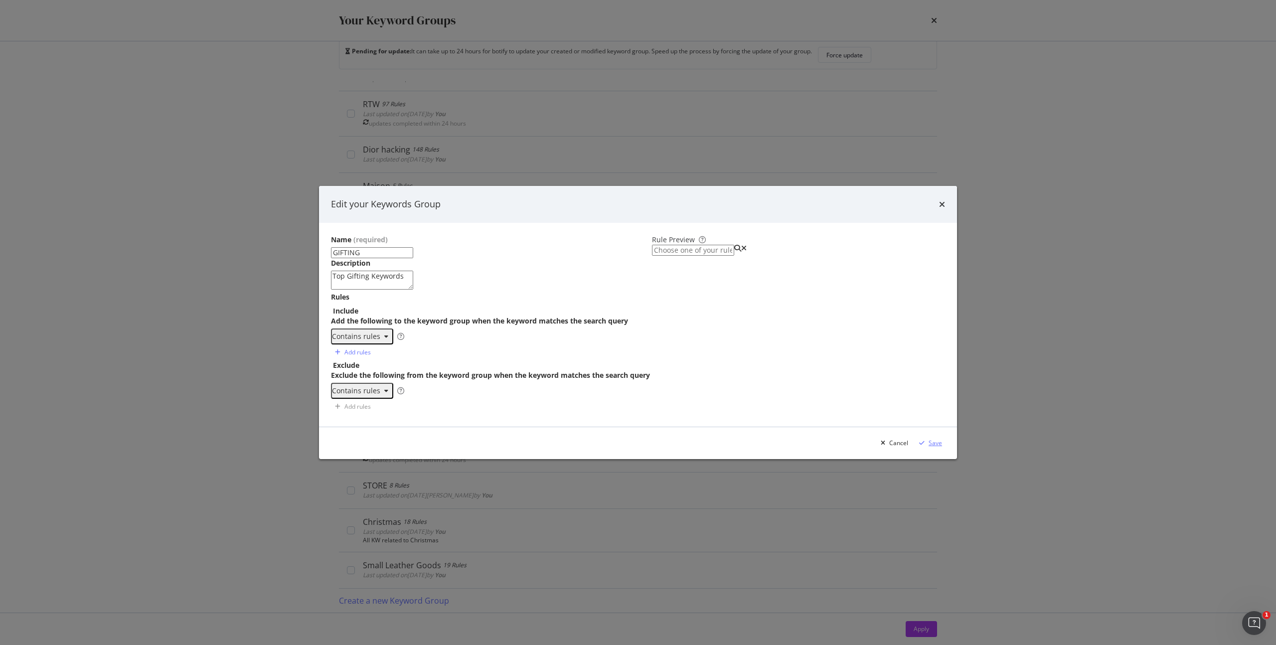
type textarea "nascit"
click at [928, 447] on div "Save" at bounding box center [934, 443] width 13 height 8
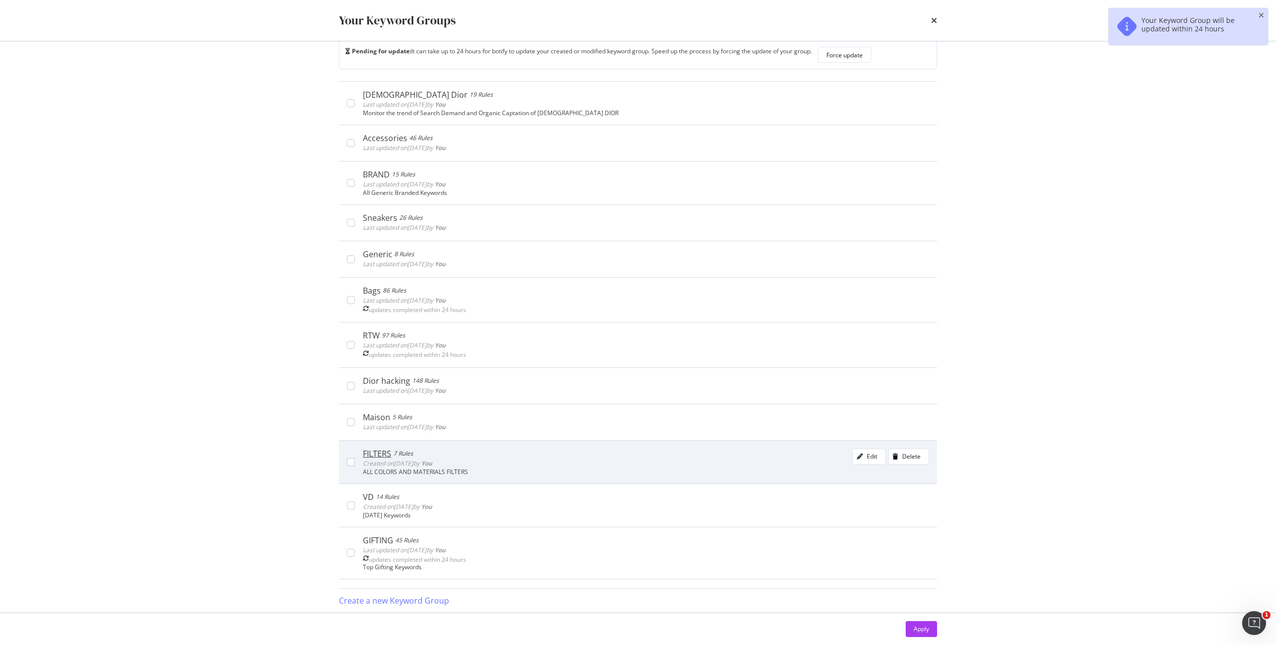
scroll to position [0, 0]
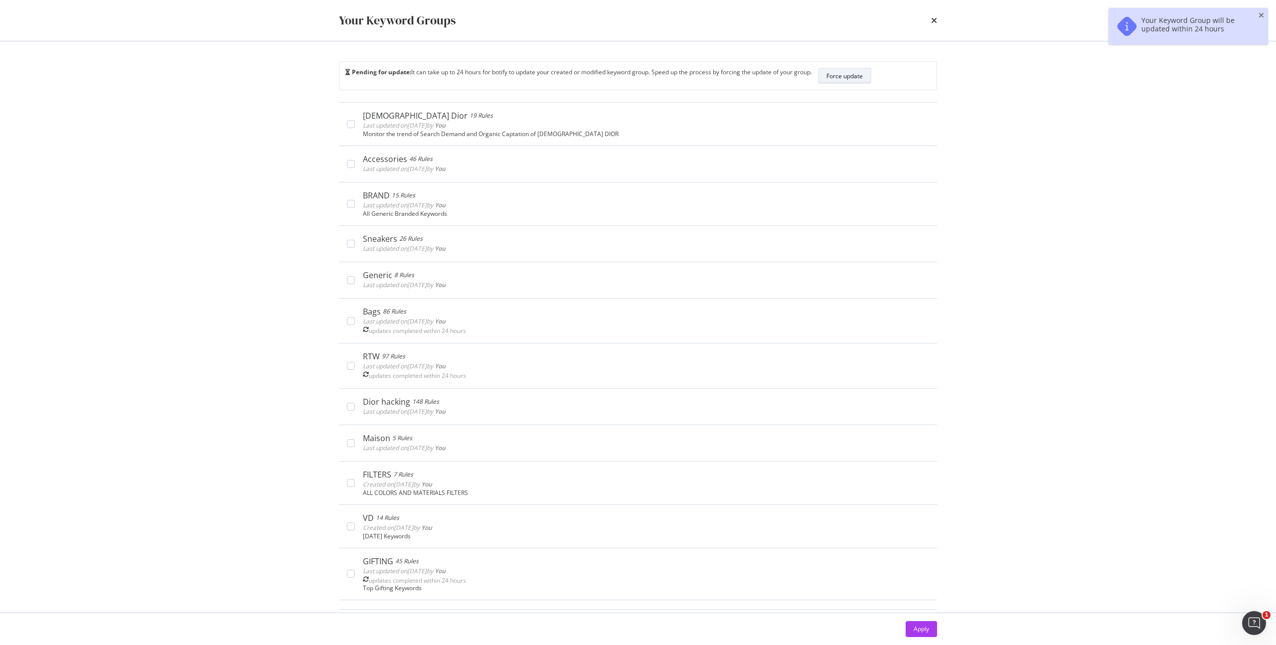
click at [863, 76] on div "Force update" at bounding box center [844, 76] width 36 height 8
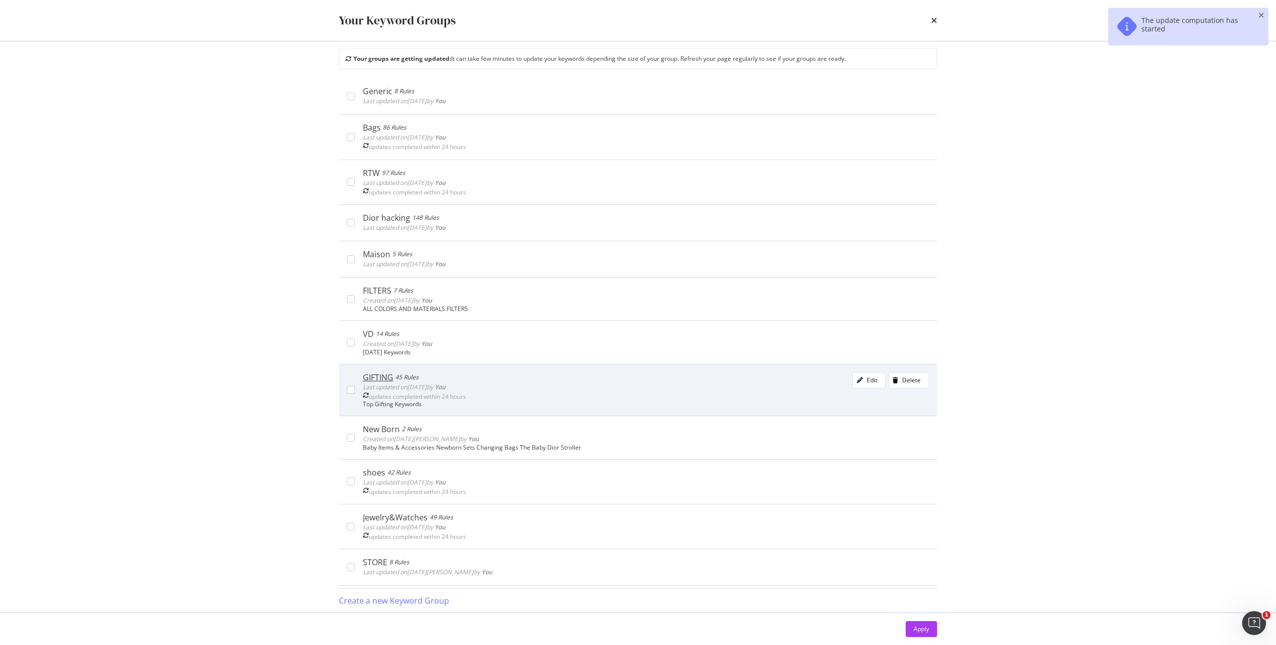
scroll to position [250, 0]
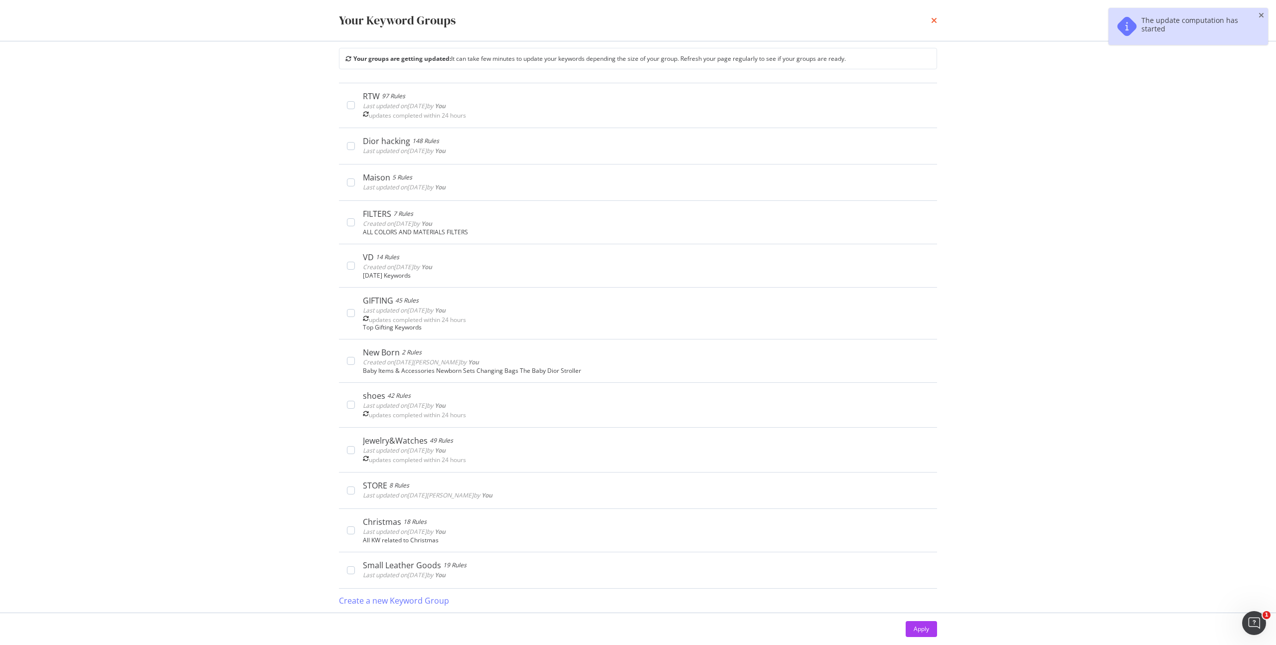
click at [931, 23] on icon "times" at bounding box center [934, 20] width 6 height 8
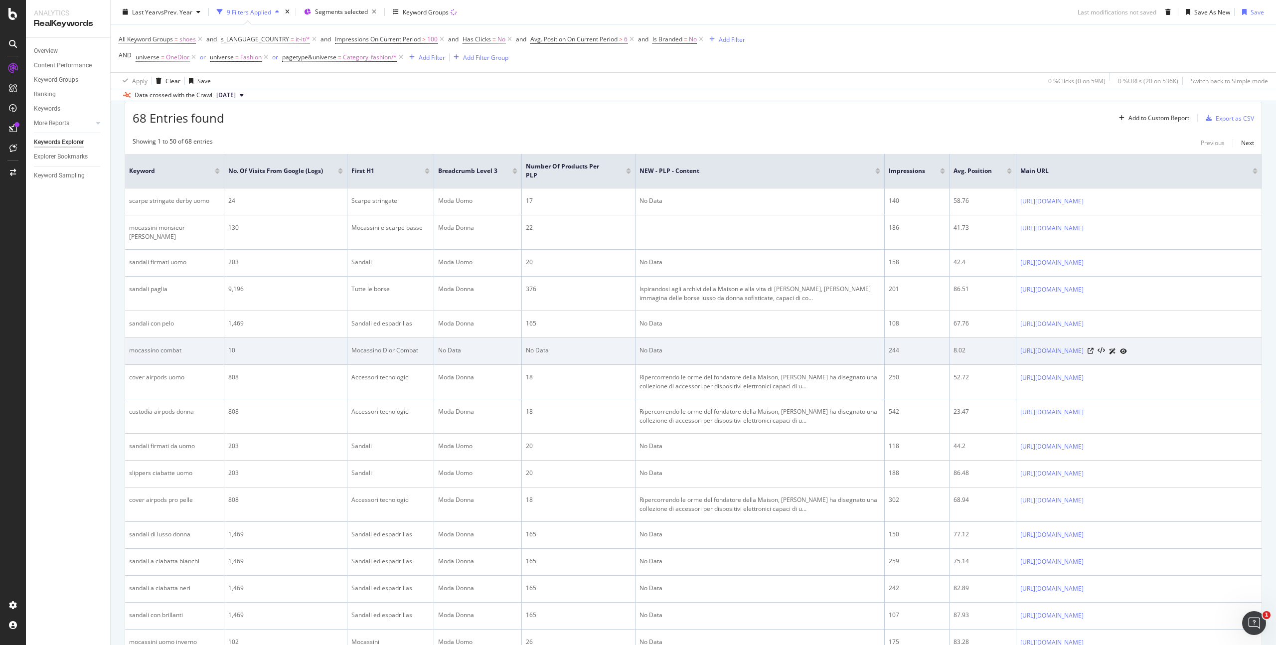
scroll to position [0, 0]
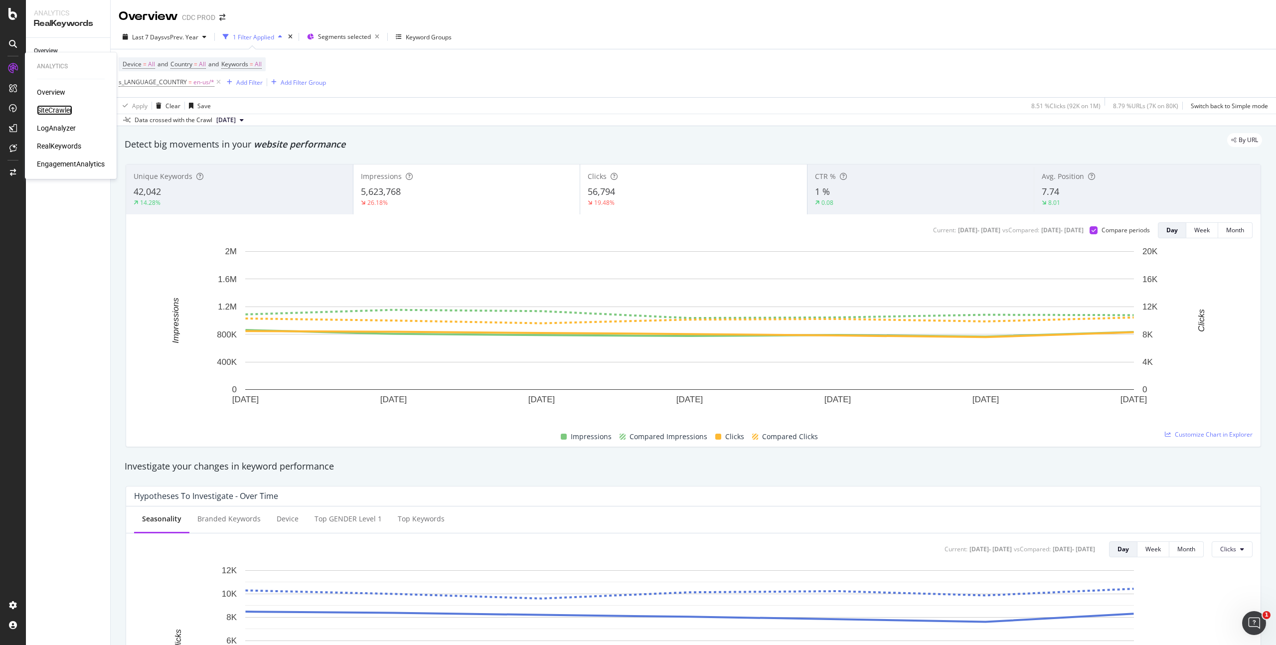
click at [52, 110] on div "SiteCrawler" at bounding box center [54, 110] width 35 height 10
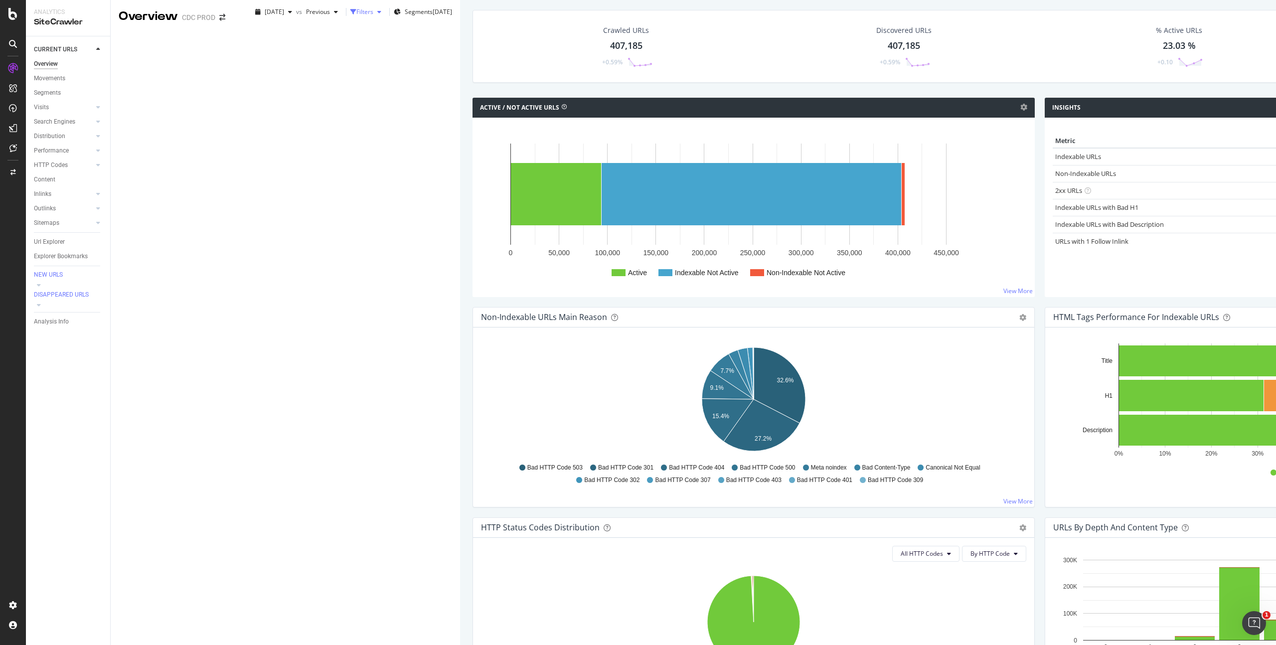
click at [356, 16] on div "Filters" at bounding box center [364, 11] width 17 height 8
click at [265, 43] on div "Add Filter" at bounding box center [278, 38] width 26 height 8
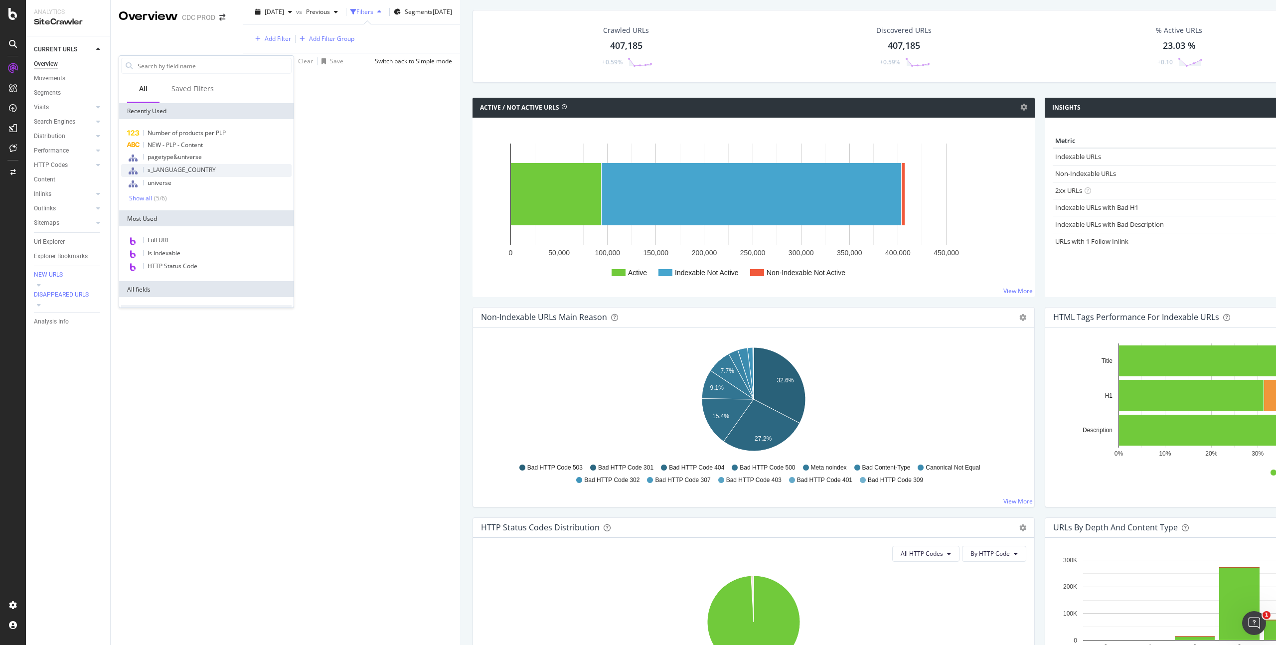
click at [191, 170] on span "s_LANGUAGE_COUNTRY" at bounding box center [182, 169] width 68 height 8
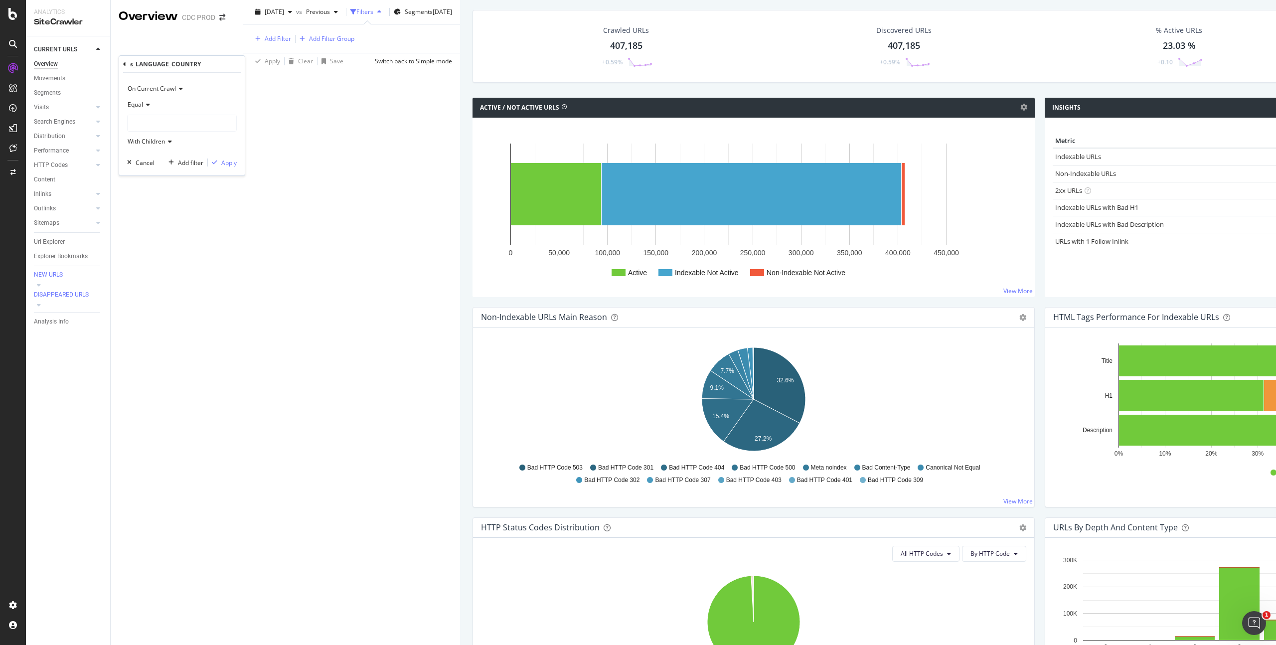
click at [161, 123] on div at bounding box center [182, 123] width 109 height 16
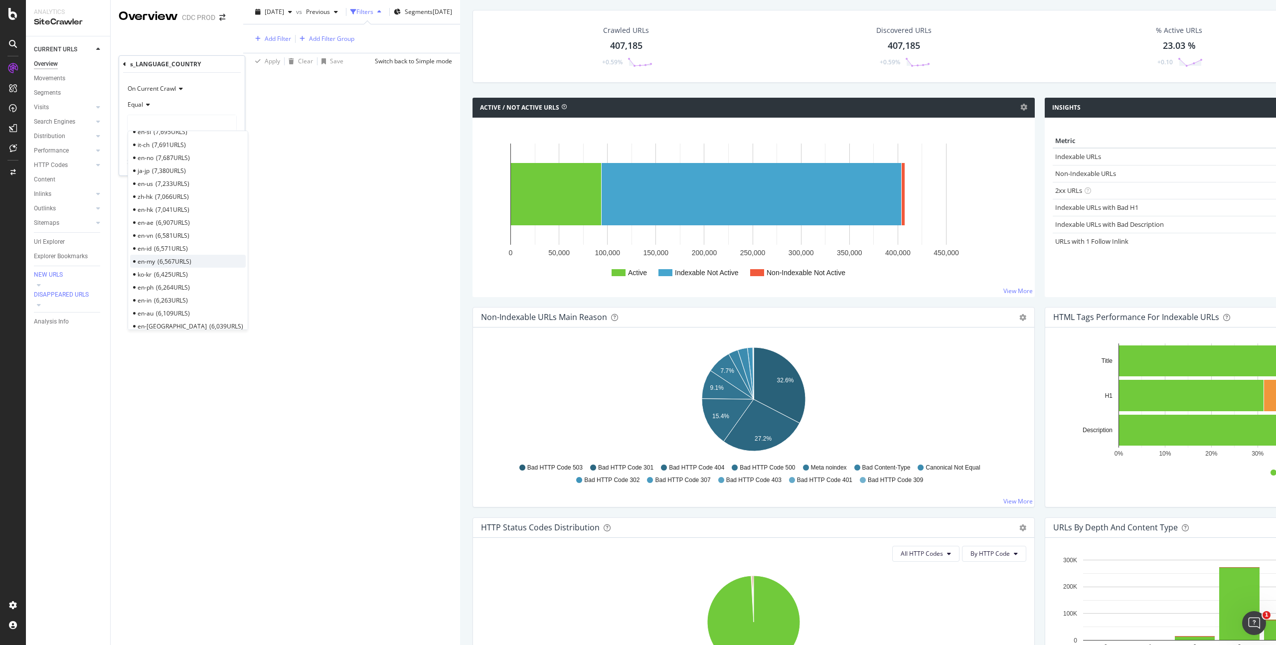
scroll to position [436, 0]
click at [158, 177] on span "7,233 URLS" at bounding box center [172, 174] width 34 height 8
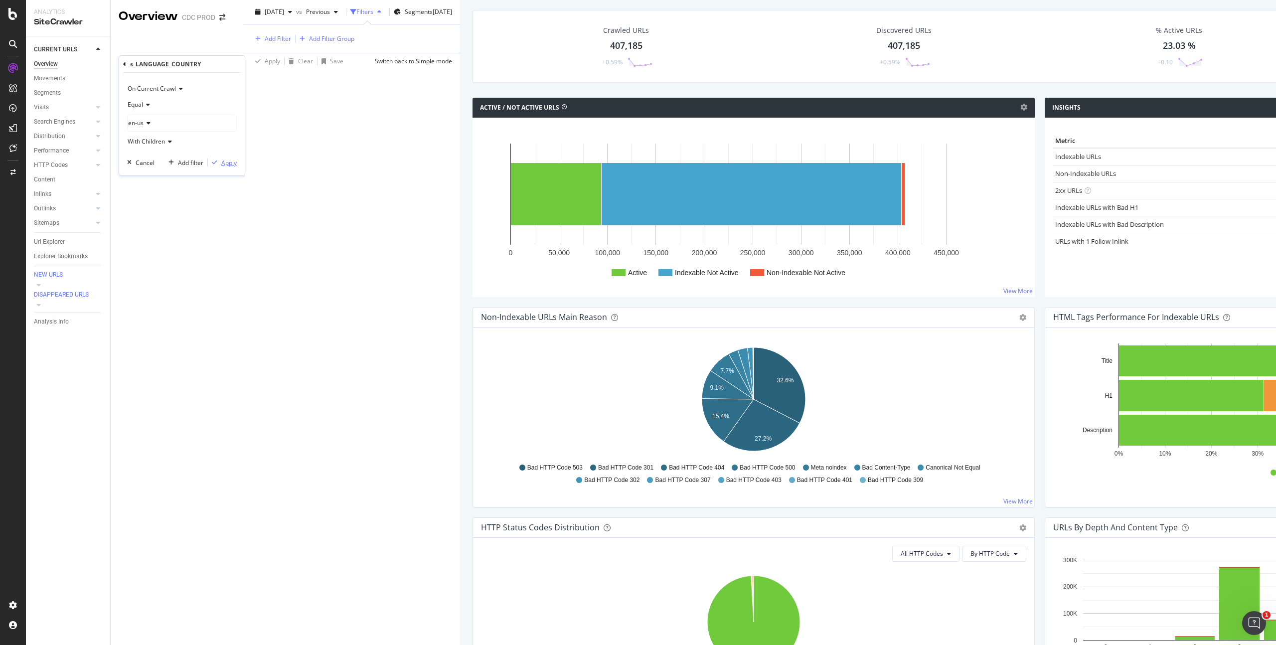
click at [224, 163] on div "Apply" at bounding box center [228, 162] width 15 height 8
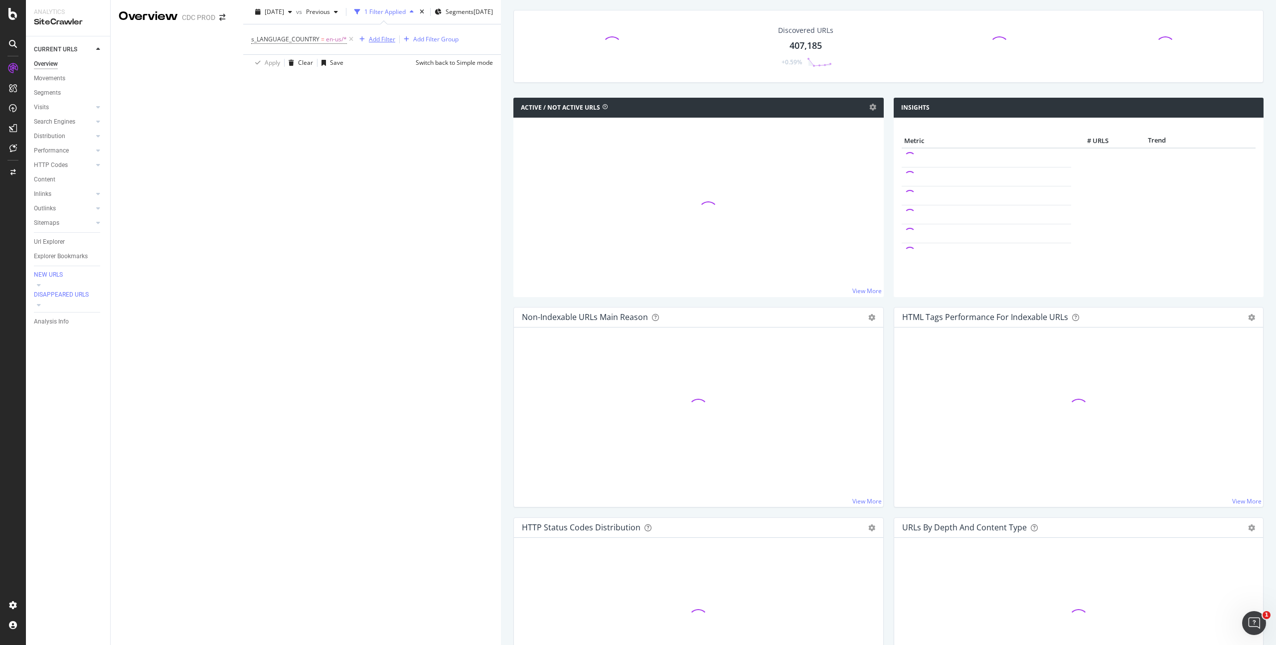
click at [369, 43] on div "Add Filter" at bounding box center [382, 39] width 26 height 8
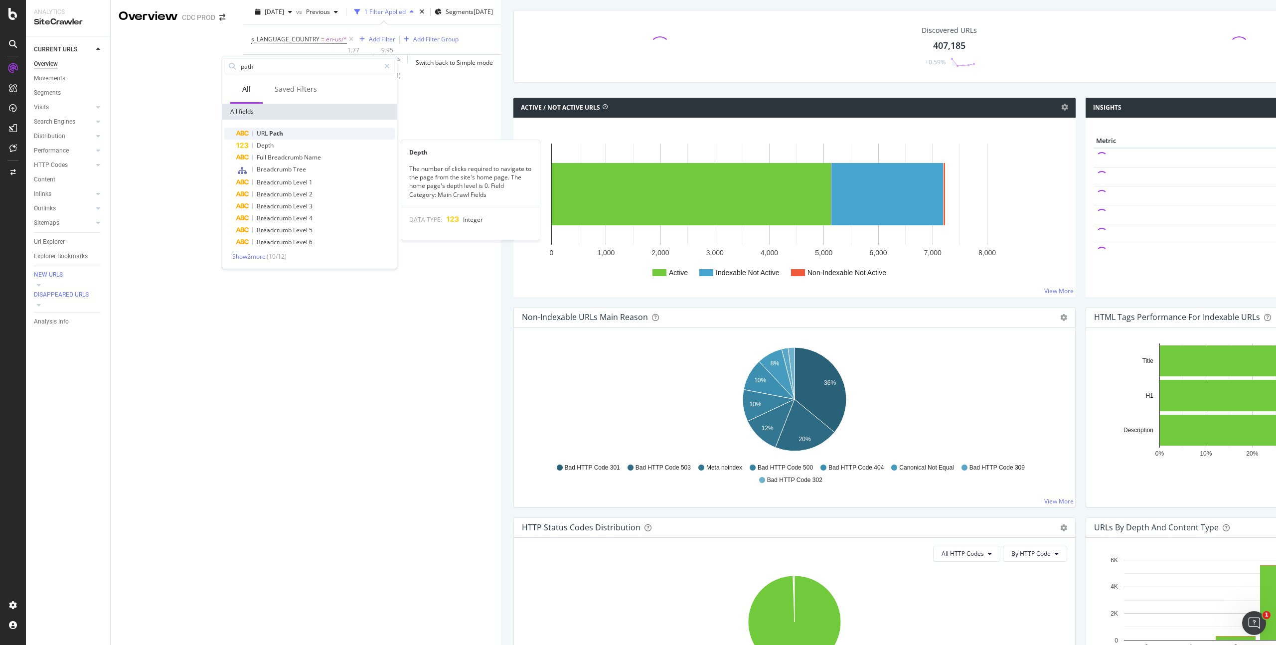
type input "path"
click at [297, 137] on div "URL Path" at bounding box center [315, 134] width 158 height 12
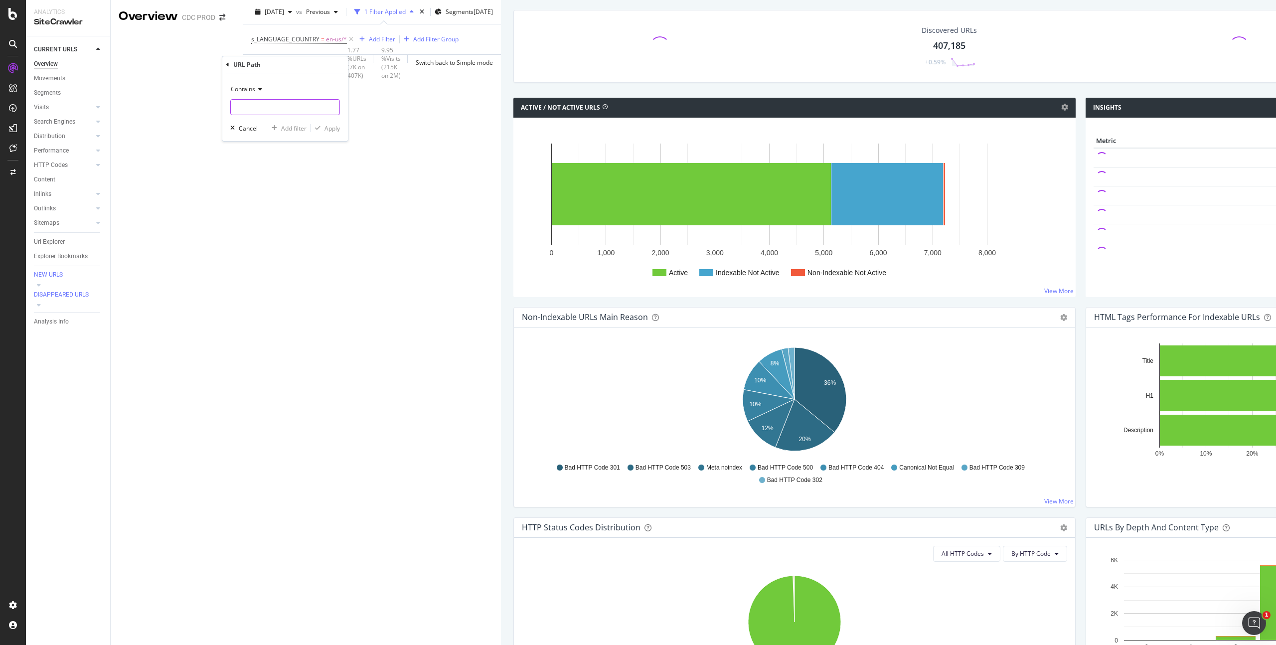
click at [255, 104] on input "text" at bounding box center [285, 107] width 109 height 16
type input "[DEMOGRAPHIC_DATA]-dior"
click at [328, 127] on div "Apply" at bounding box center [331, 128] width 15 height 8
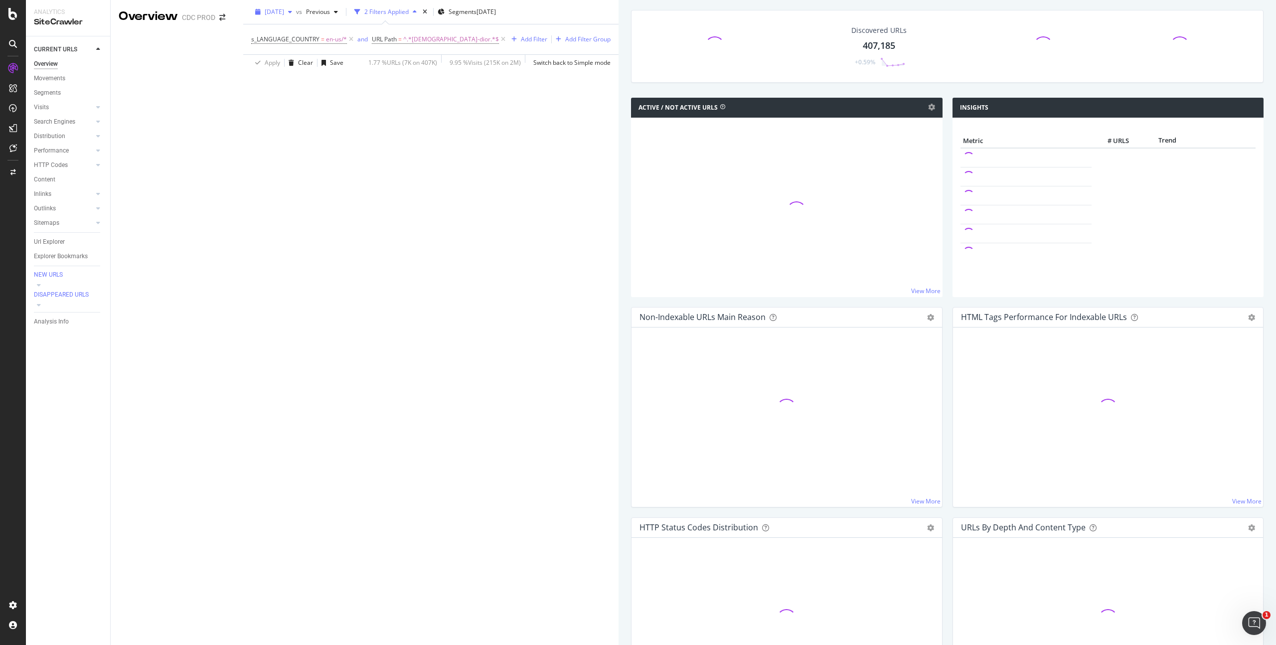
click at [265, 16] on span "[DATE]" at bounding box center [274, 11] width 19 height 8
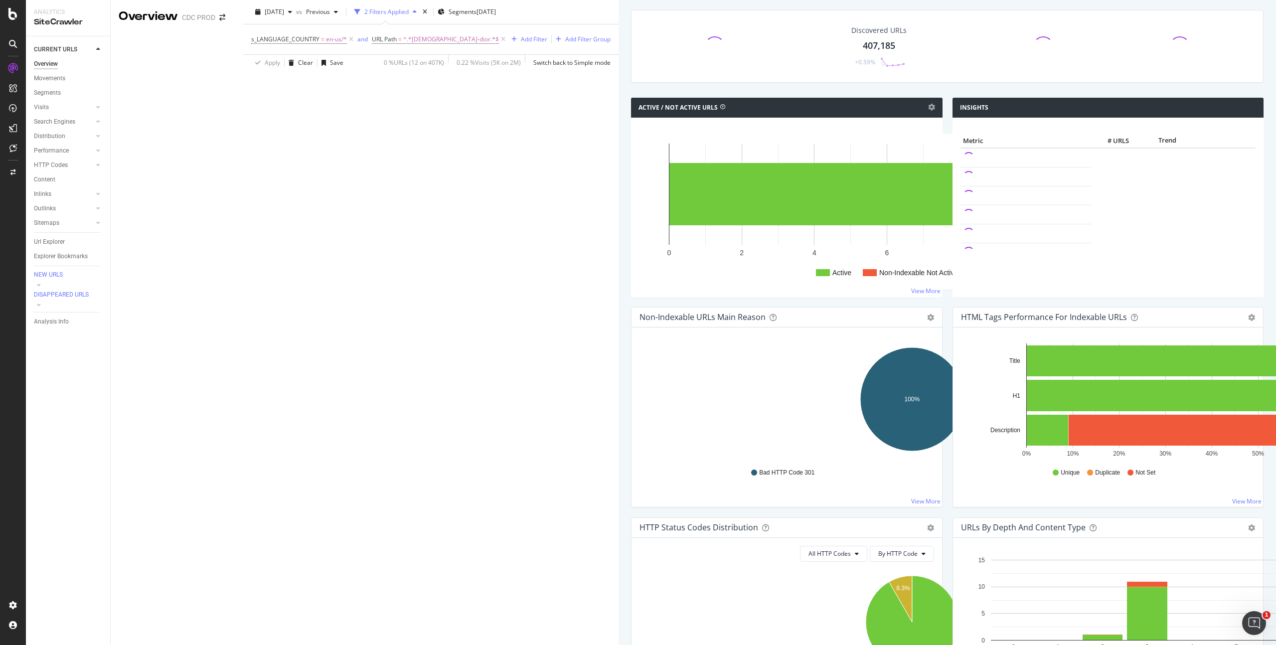
click at [561, 24] on div "[DATE] vs Previous 2 Filters Applied Segments [DATE]" at bounding box center [430, 14] width 375 height 20
click at [53, 240] on div "Url Explorer" at bounding box center [49, 242] width 31 height 10
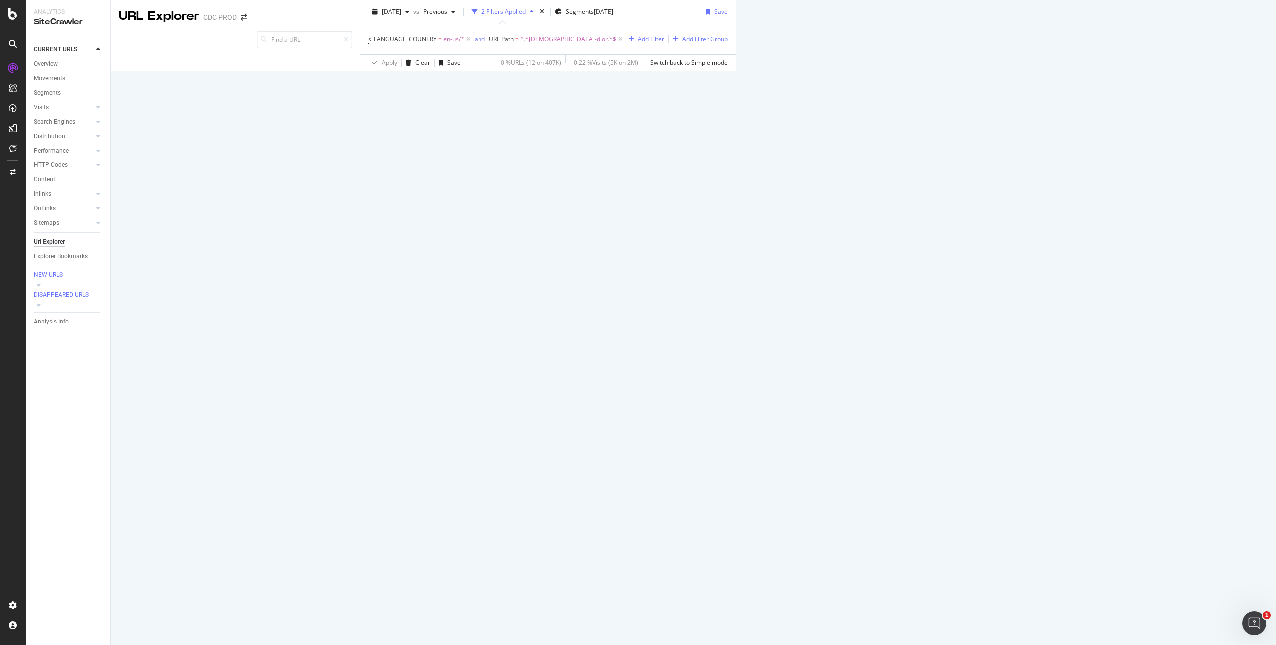
click at [885, 338] on icon at bounding box center [888, 335] width 6 height 6
click at [885, 312] on icon at bounding box center [888, 310] width 6 height 6
drag, startPoint x: 289, startPoint y: 382, endPoint x: 125, endPoint y: 372, distance: 163.7
click at [748, 348] on td "[URL][DOMAIN_NAME][DEMOGRAPHIC_DATA]" at bounding box center [872, 334] width 249 height 25
copy link "[URL][DOMAIN_NAME][DEMOGRAPHIC_DATA]"
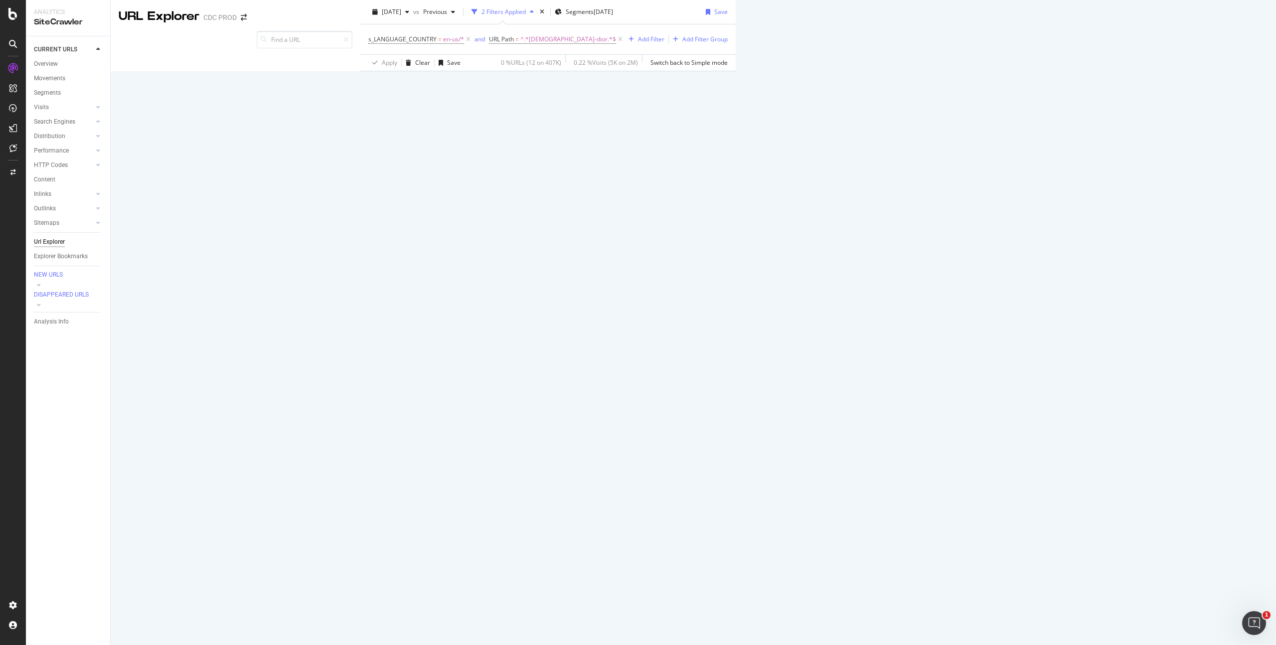
drag, startPoint x: 318, startPoint y: 355, endPoint x: 126, endPoint y: 348, distance: 192.5
click at [748, 322] on td "[DEMOGRAPHIC_DATA] Dior bags - Women's Designer Bags | DIOR [URL][DOMAIN_NAME][…" at bounding box center [872, 305] width 249 height 34
copy link "[URL][DOMAIN_NAME][DEMOGRAPHIC_DATA]"
click at [382, 16] on span "[DATE]" at bounding box center [391, 11] width 19 height 8
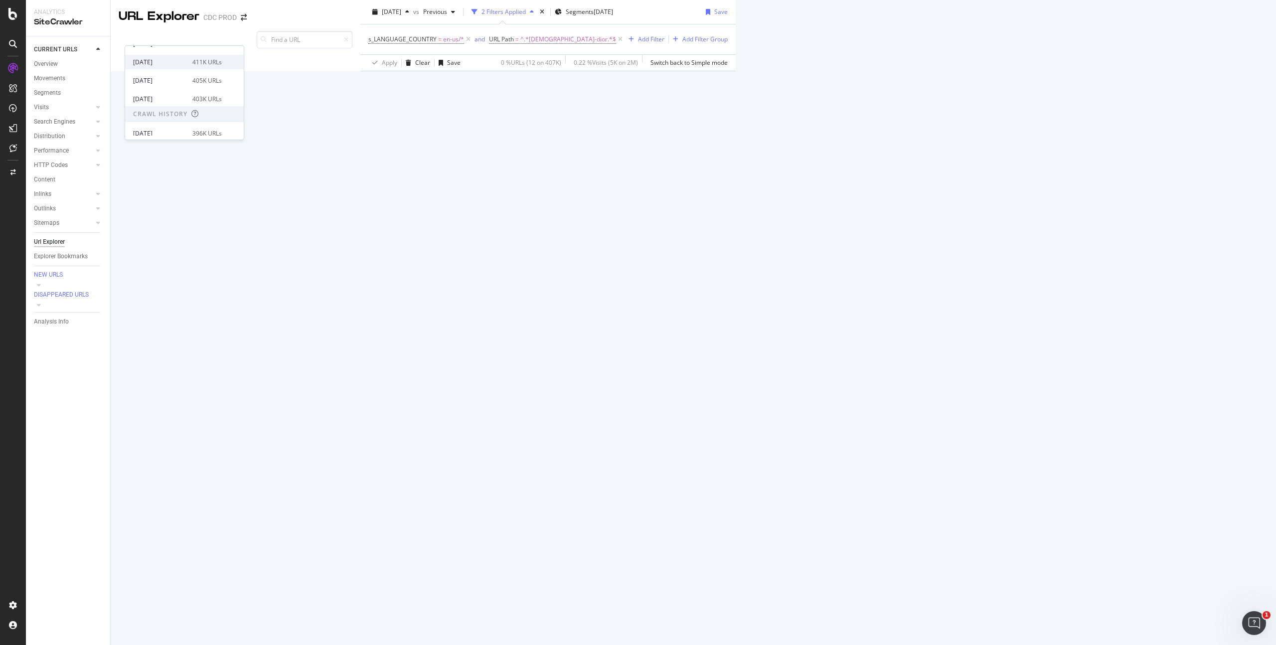
click at [170, 65] on div "[DATE]" at bounding box center [159, 62] width 53 height 9
click at [774, 76] on icon "A chart." at bounding box center [790, 58] width 33 height 34
click at [1025, 313] on icon at bounding box center [1028, 310] width 6 height 6
click at [1066, 348] on icon at bounding box center [1069, 345] width 6 height 6
